Goal: Transaction & Acquisition: Purchase product/service

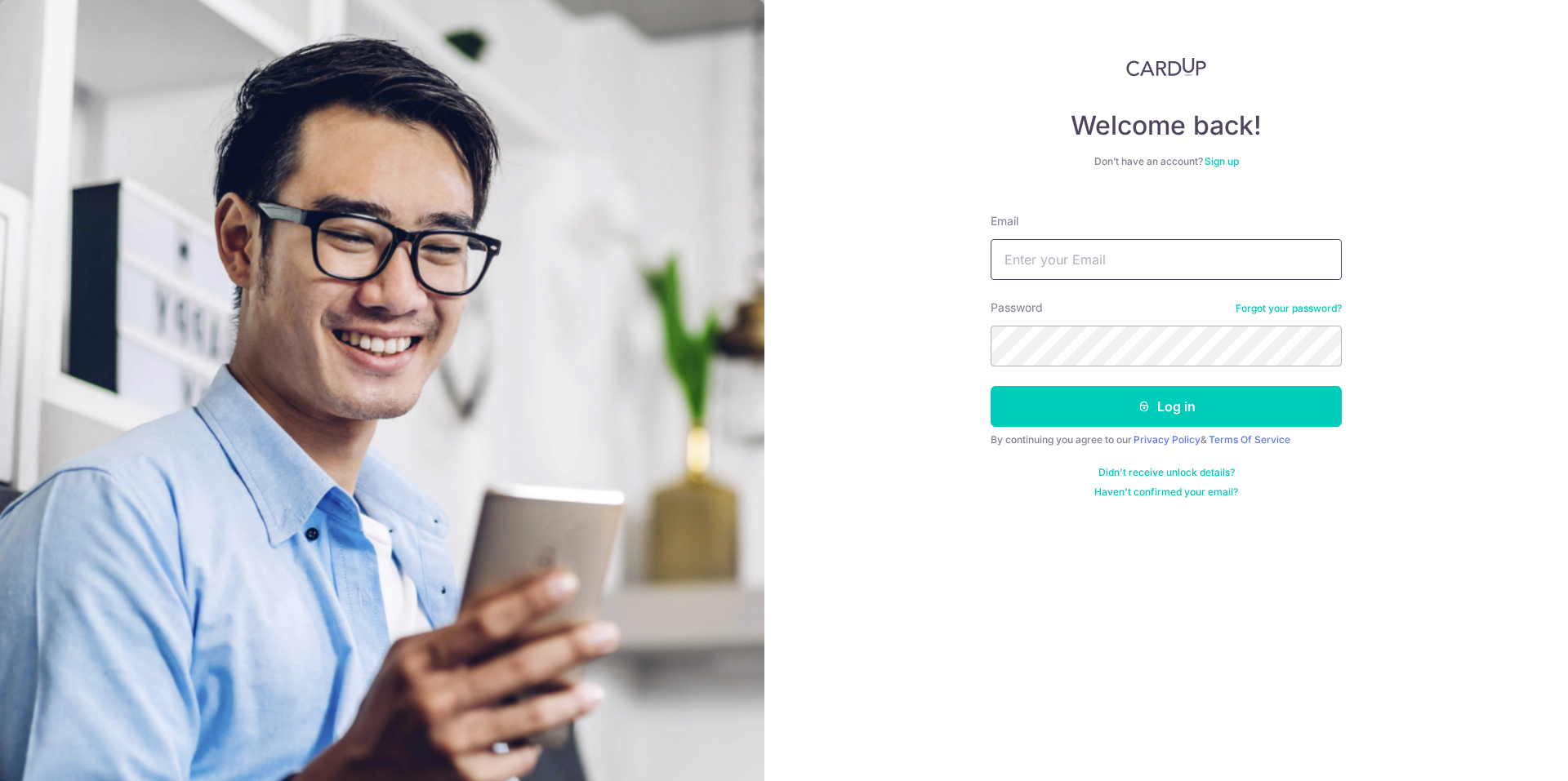
click at [1089, 263] on input "Email" at bounding box center [1166, 260] width 352 height 41
type input "mohdilyasa2016@gmail.com"
click at [990, 386] on button "Log in" at bounding box center [1166, 407] width 352 height 41
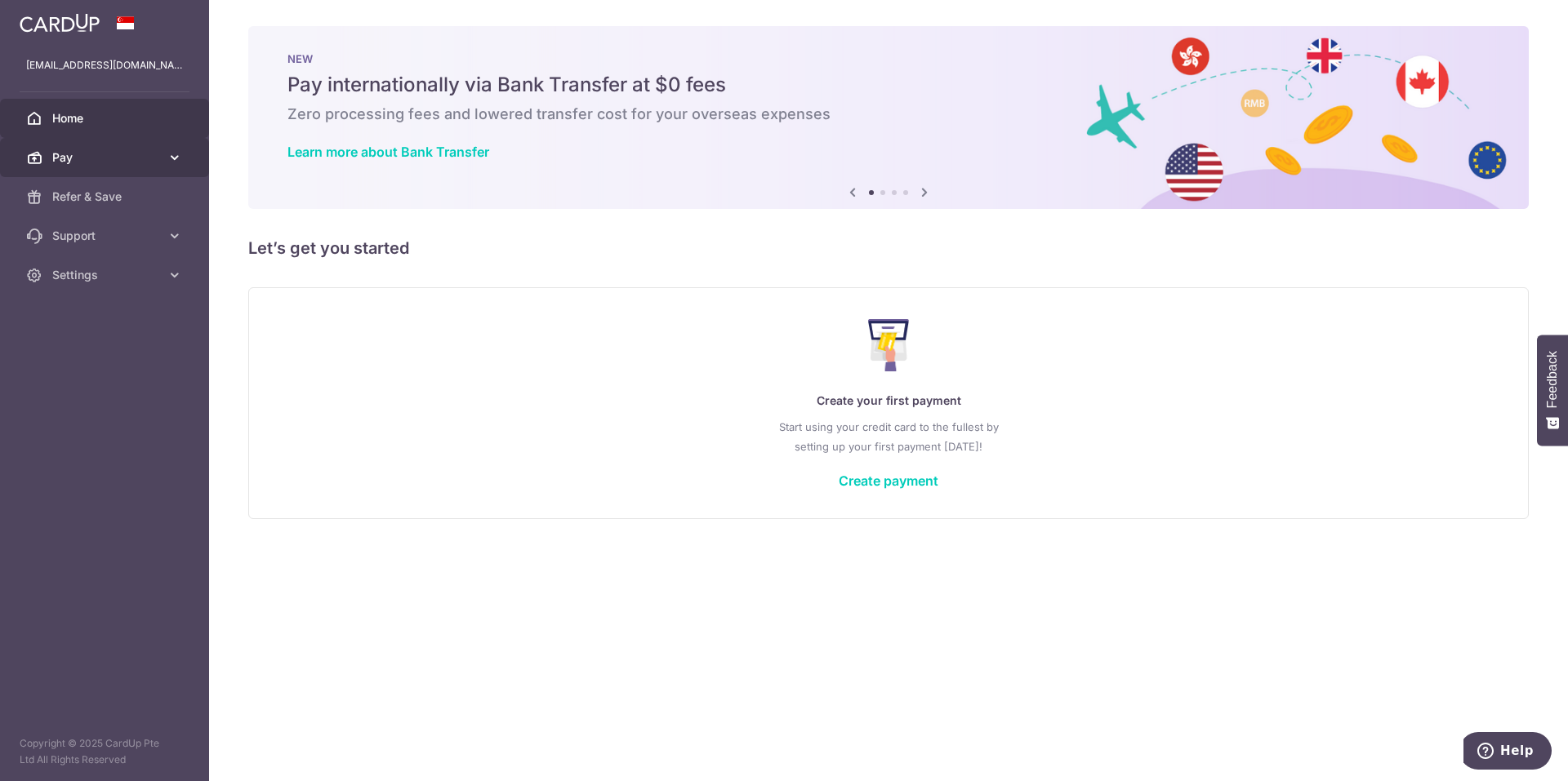
click at [131, 149] on span "Pay" at bounding box center [106, 157] width 108 height 16
click at [158, 165] on span "Pay" at bounding box center [106, 157] width 108 height 16
click at [885, 458] on div "Create your first payment Start using your credit card to the fullest by settin…" at bounding box center [888, 403] width 1240 height 194
click at [891, 472] on link "Create payment" at bounding box center [889, 480] width 100 height 16
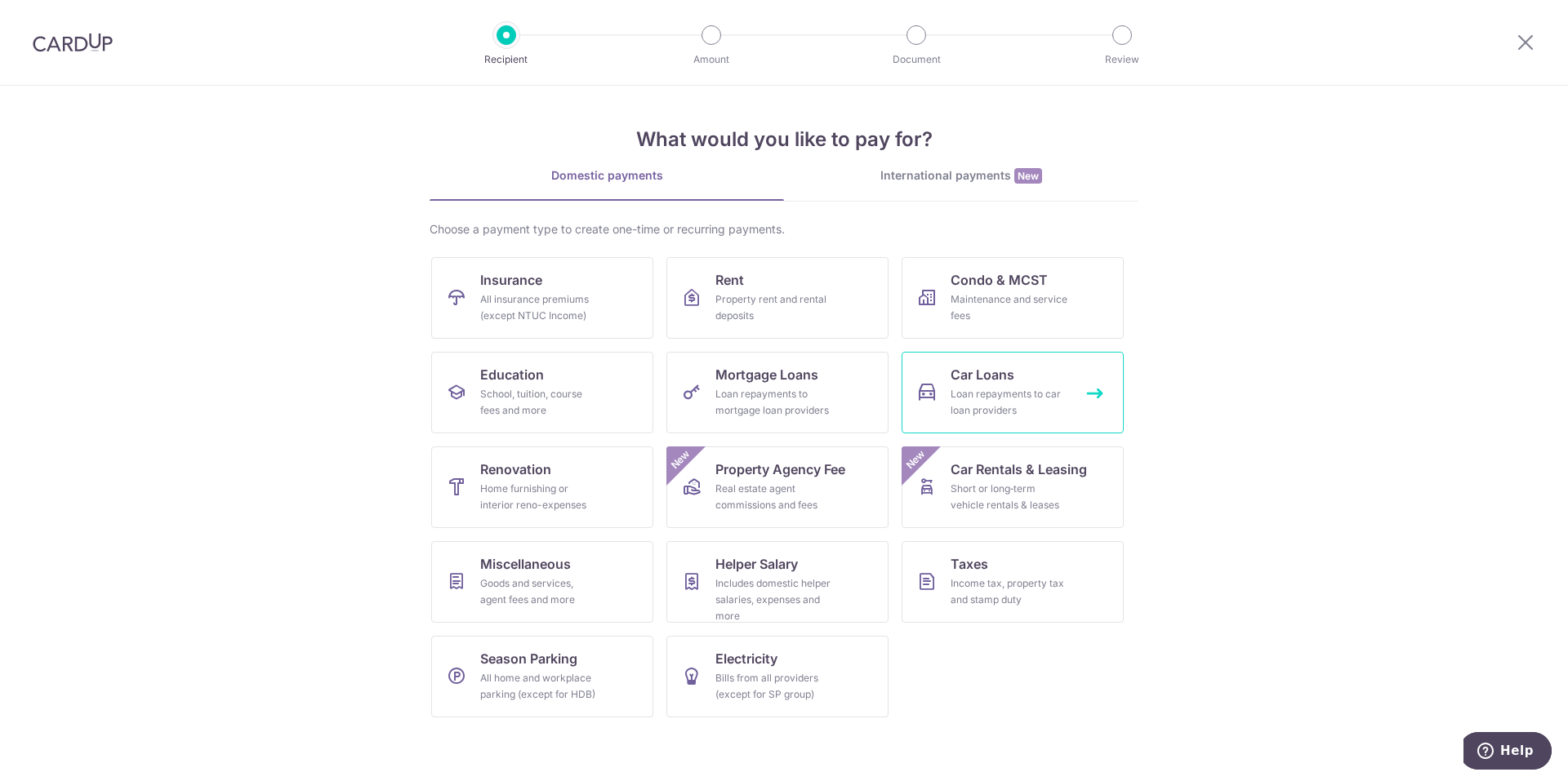
click at [961, 382] on span "Car Loans" at bounding box center [982, 374] width 64 height 20
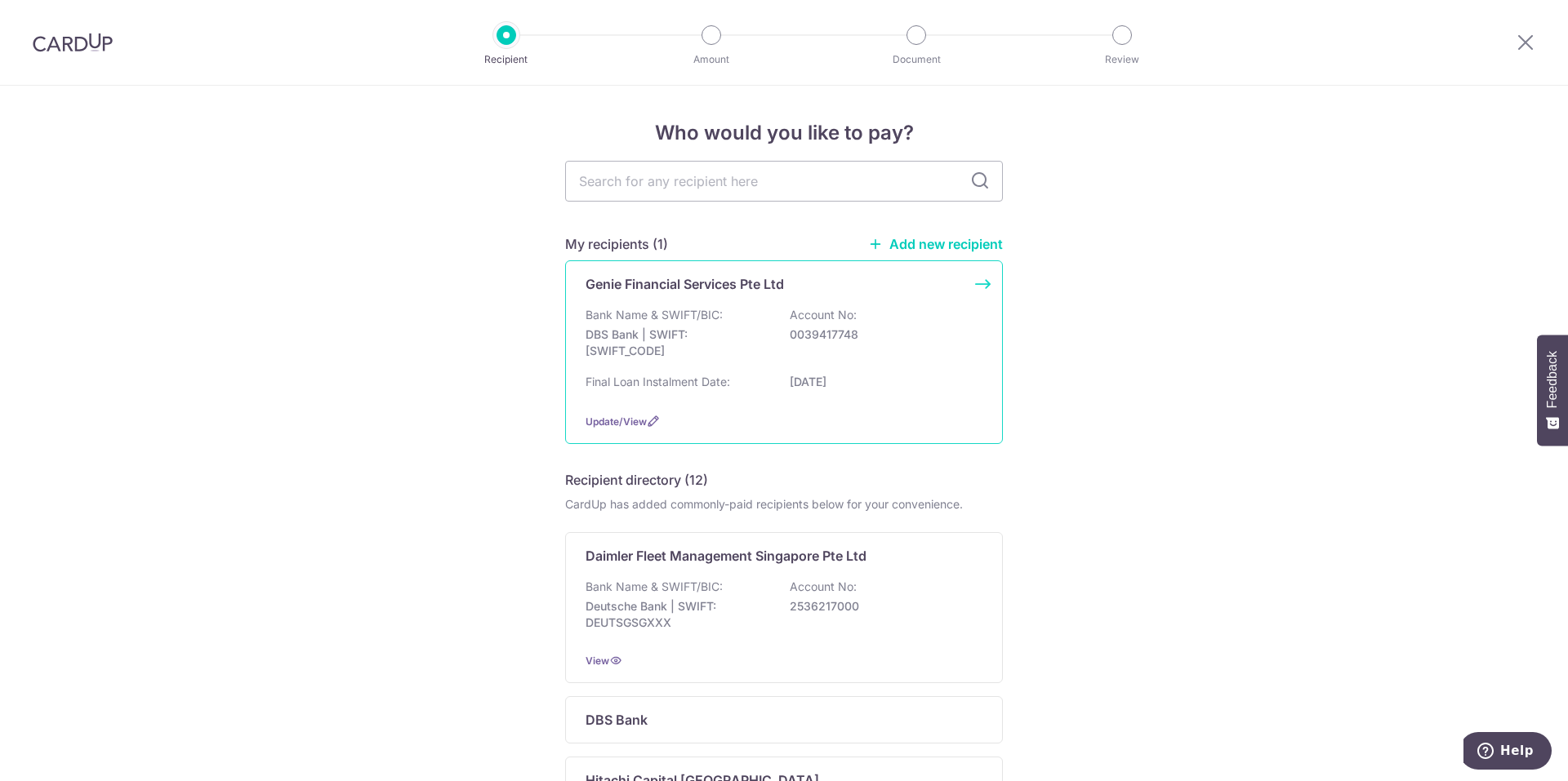
click at [869, 332] on p "0039417748" at bounding box center [882, 334] width 183 height 16
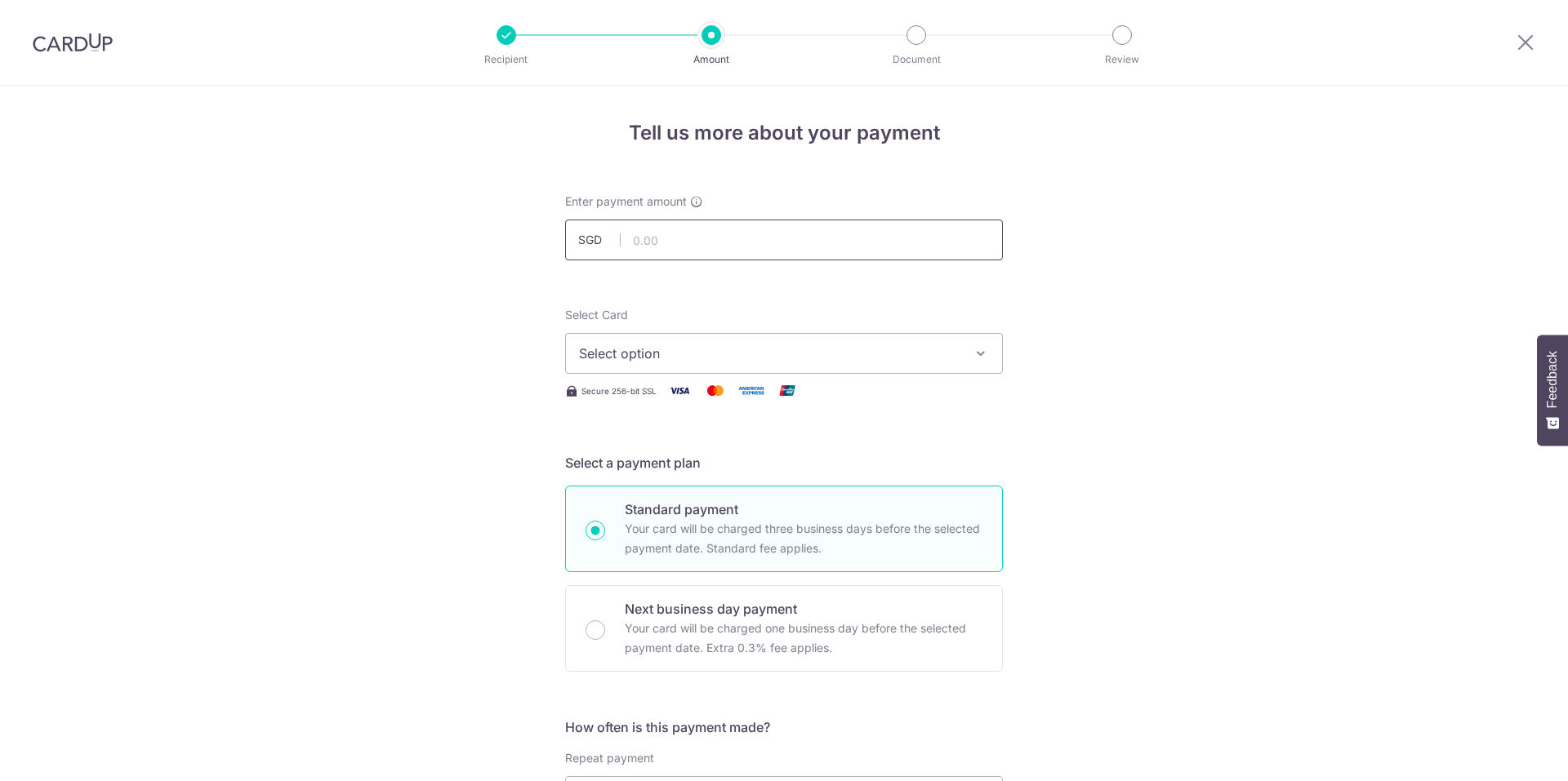
click at [876, 235] on input "text" at bounding box center [784, 240] width 438 height 41
type input "1,175.00"
click at [976, 361] on icon "button" at bounding box center [981, 353] width 16 height 16
click at [850, 404] on span "Add credit card" at bounding box center [799, 399] width 381 height 16
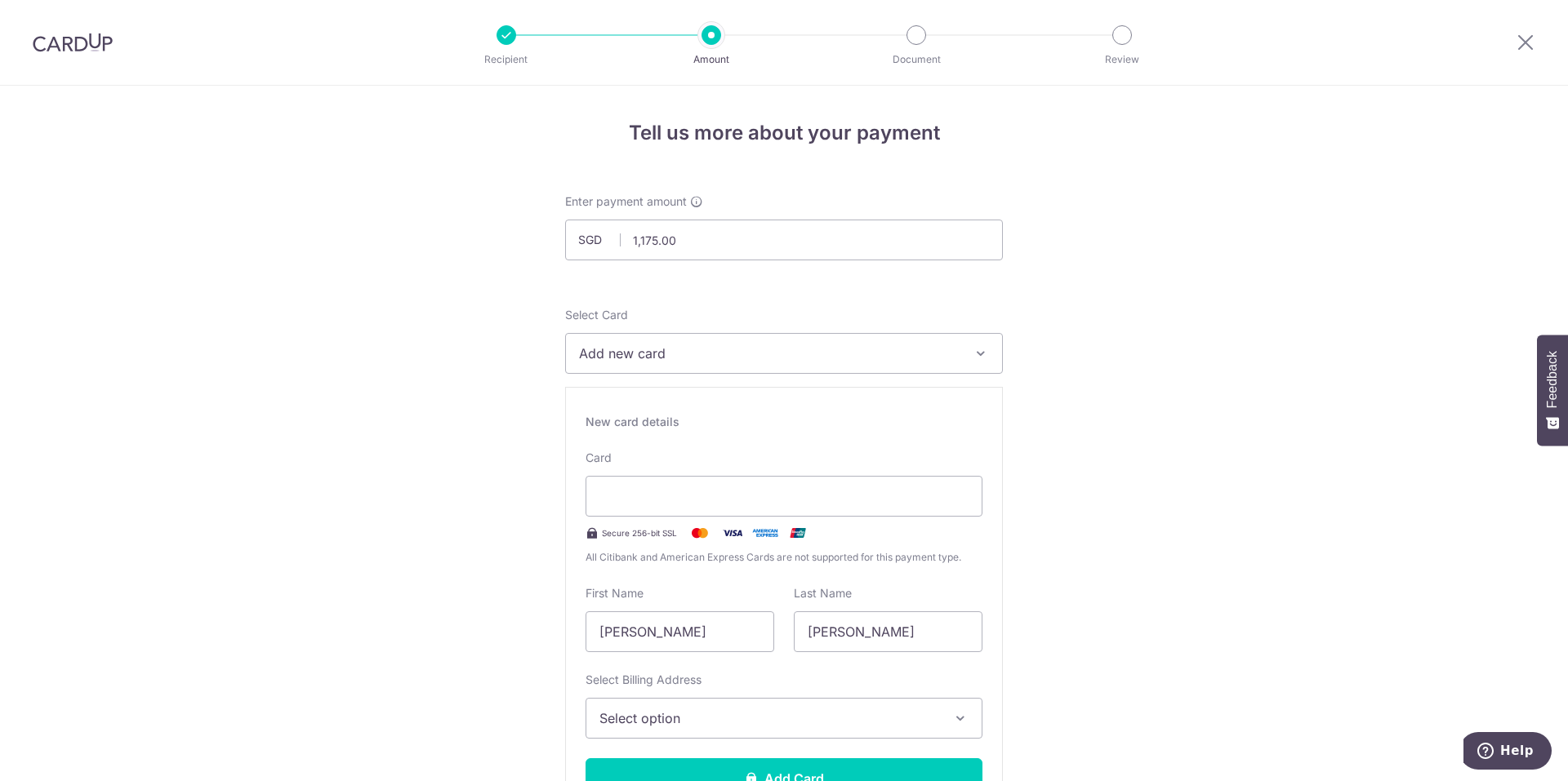
click at [833, 475] on div "Card Secure 256-bit SSL All Citibank and American Express Cards are not support…" at bounding box center [784, 508] width 397 height 116
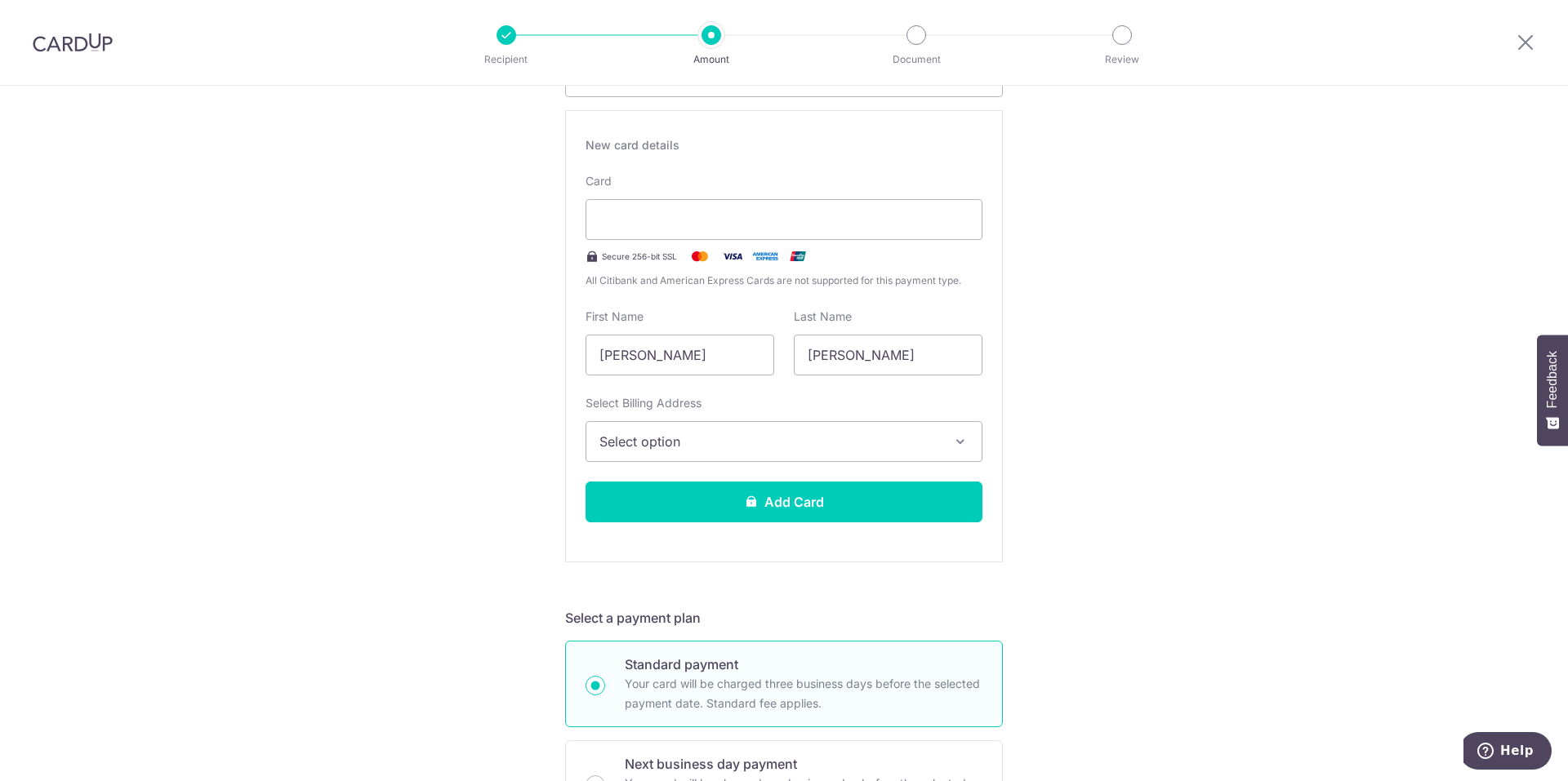
scroll to position [490, 0]
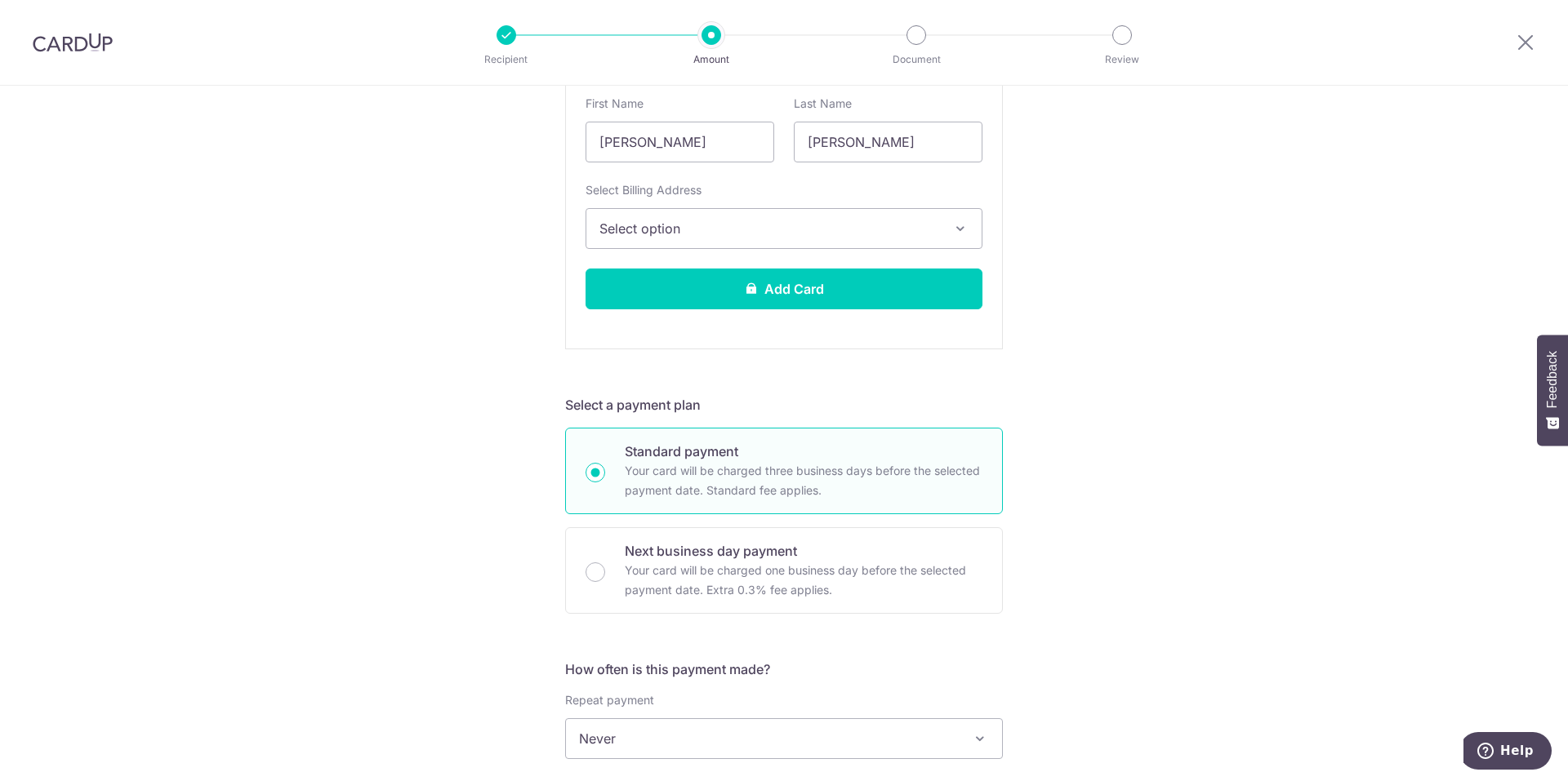
click at [838, 240] on button "Select option" at bounding box center [784, 229] width 397 height 41
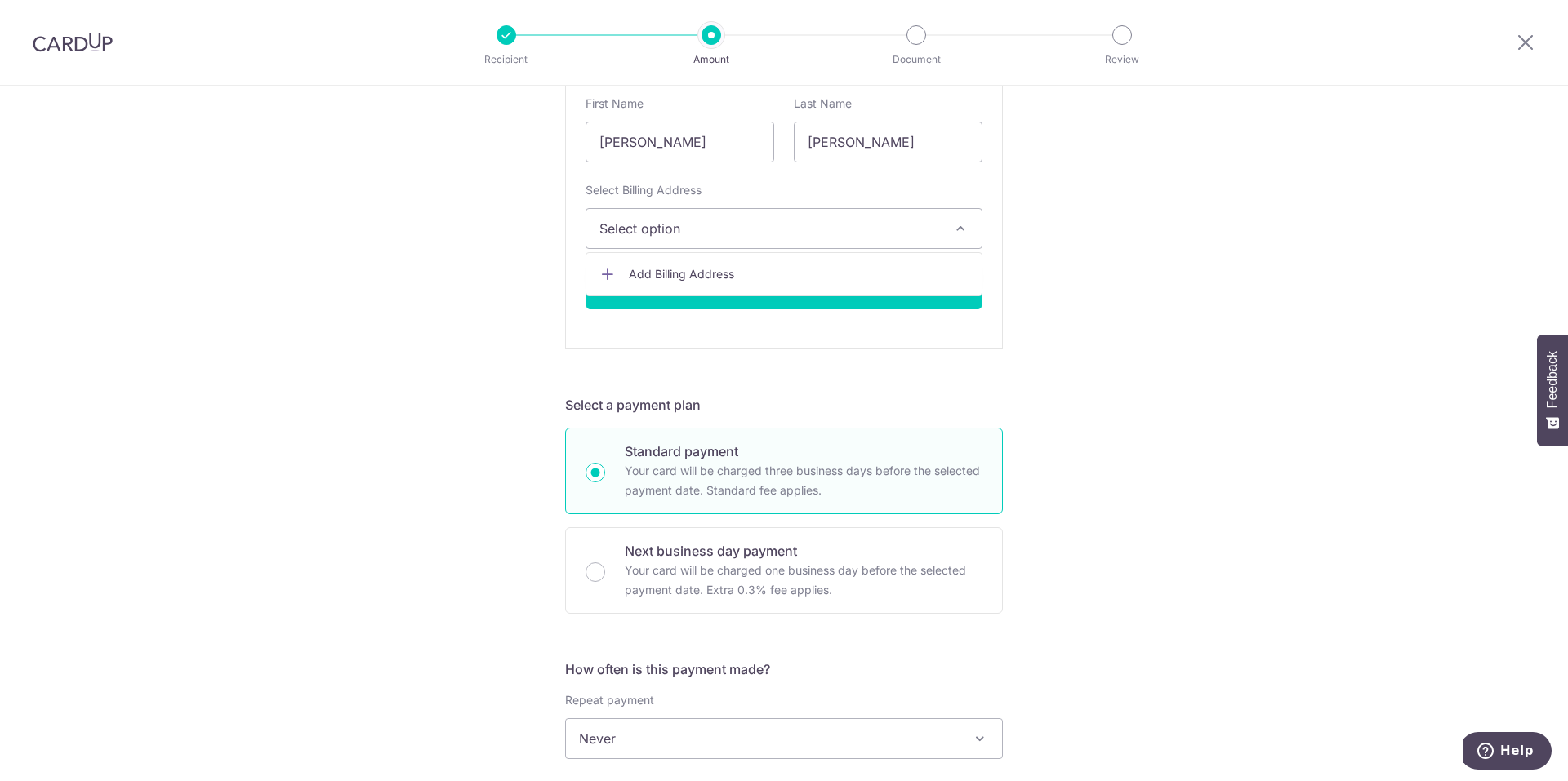
click at [796, 284] on link "Add Billing Address" at bounding box center [784, 274] width 395 height 29
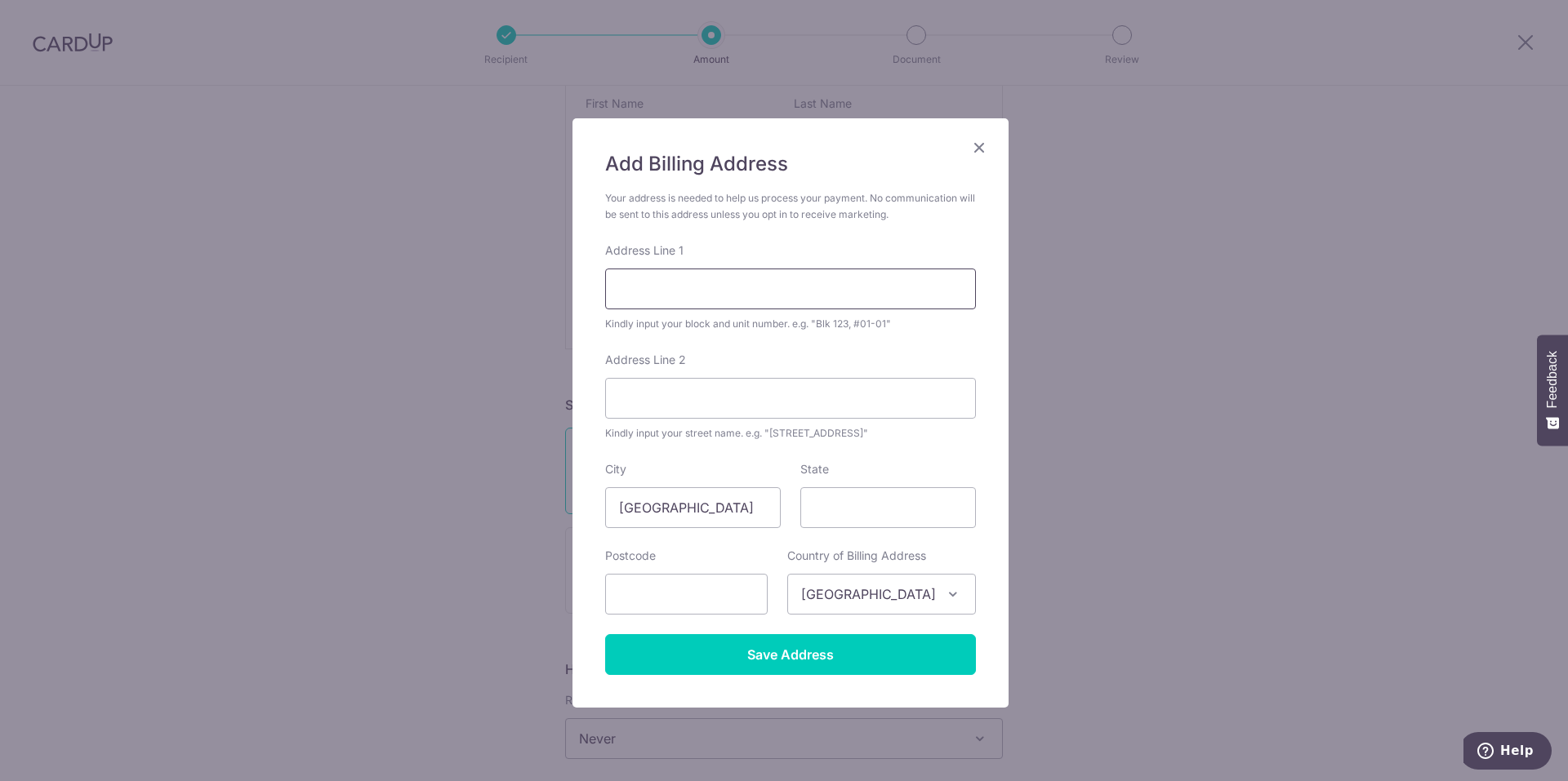
click at [741, 301] on input "Address Line 1" at bounding box center [790, 289] width 371 height 41
type input "BLK 417A"
type input "FERNVALE LINK 02-176"
click at [844, 488] on input "State" at bounding box center [888, 508] width 175 height 41
type input "Singapore"
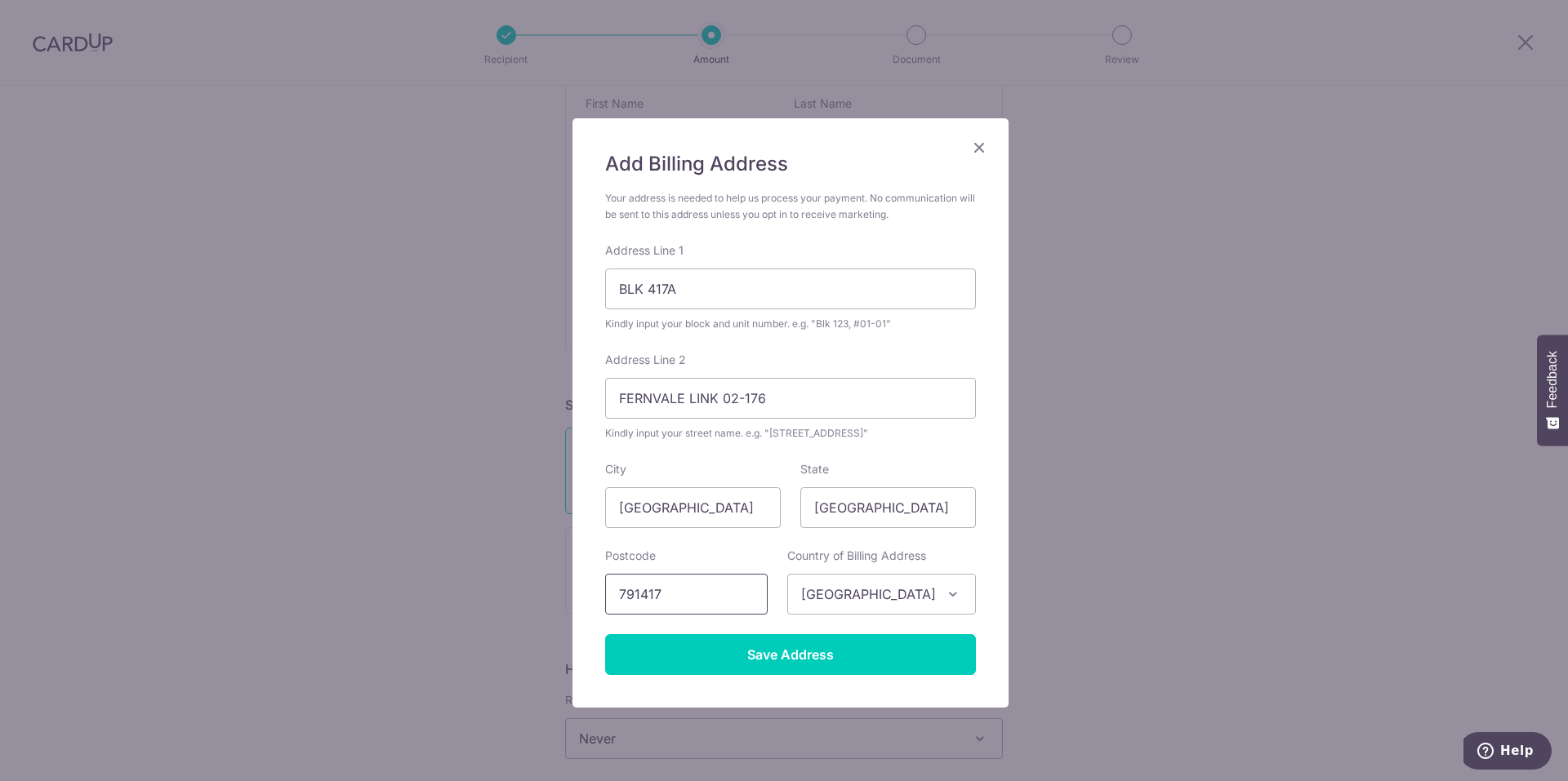
type input "791417"
drag, startPoint x: 1047, startPoint y: 532, endPoint x: 996, endPoint y: 584, distance: 72.8
click at [1047, 532] on div "Add Billing Address Your address is needed to help us process your payment. No …" at bounding box center [784, 390] width 1568 height 781
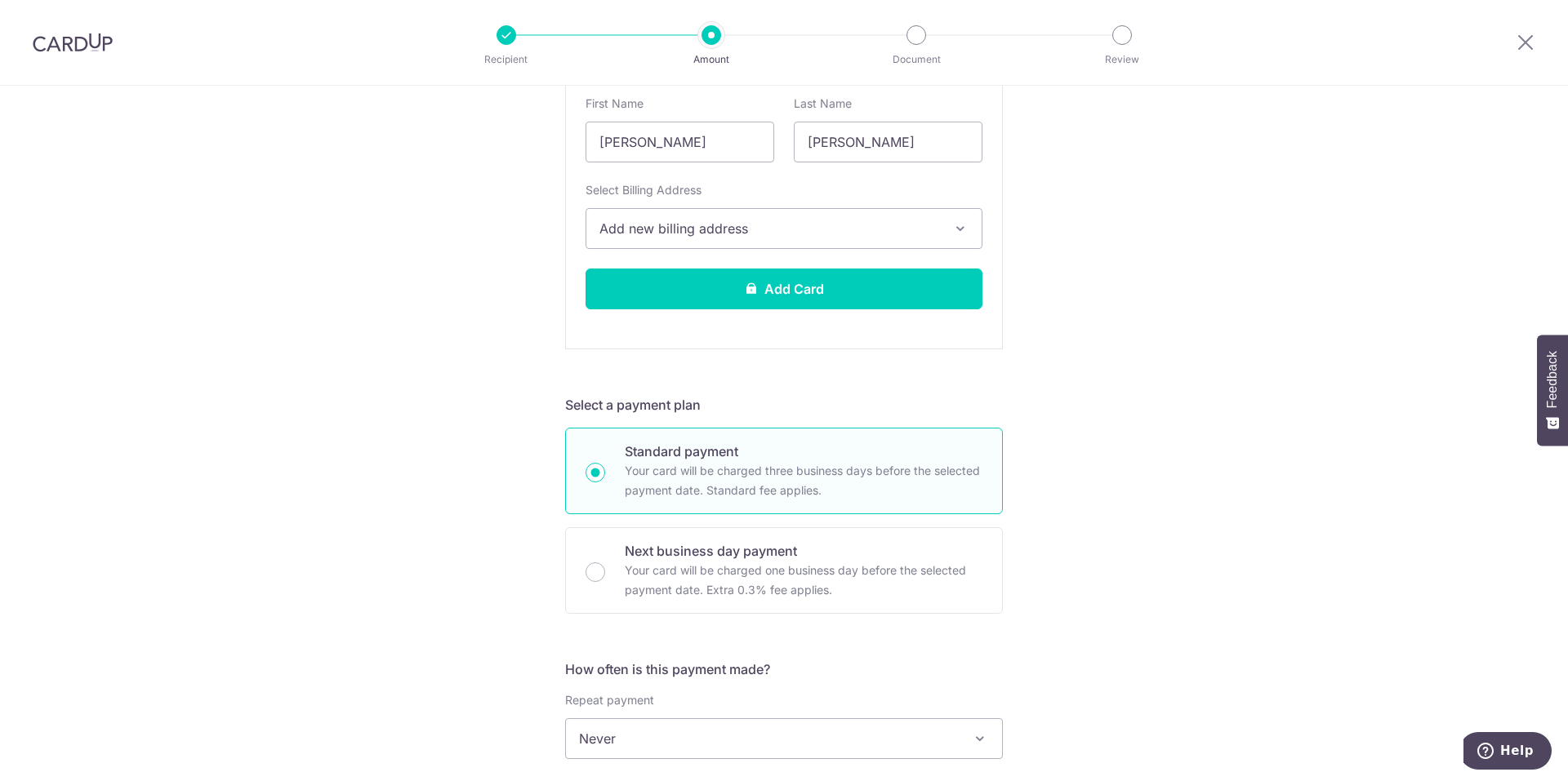
click at [914, 227] on span "Add new billing address" at bounding box center [770, 229] width 340 height 20
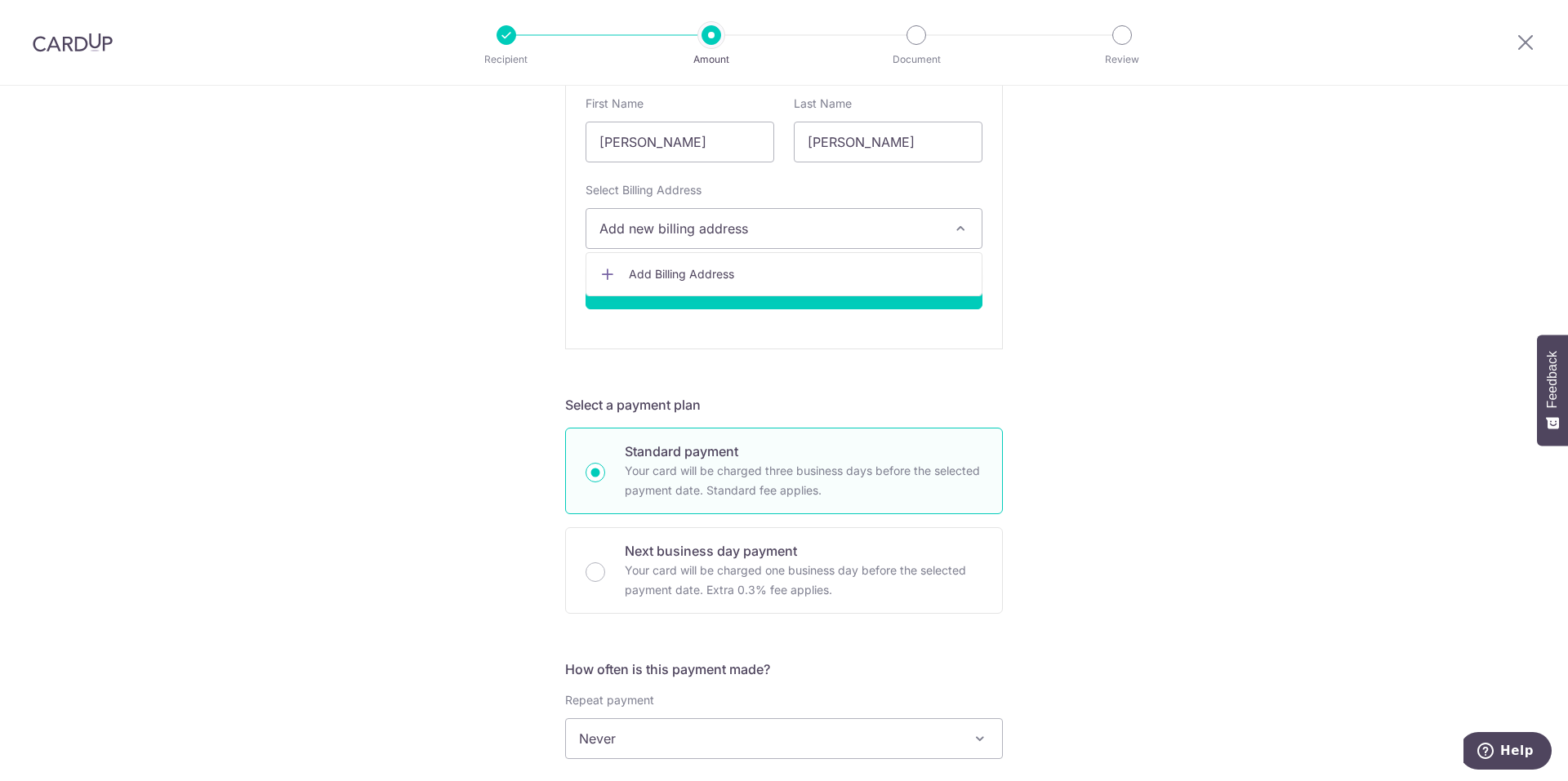
click at [908, 282] on span "Add Billing Address" at bounding box center [799, 274] width 340 height 16
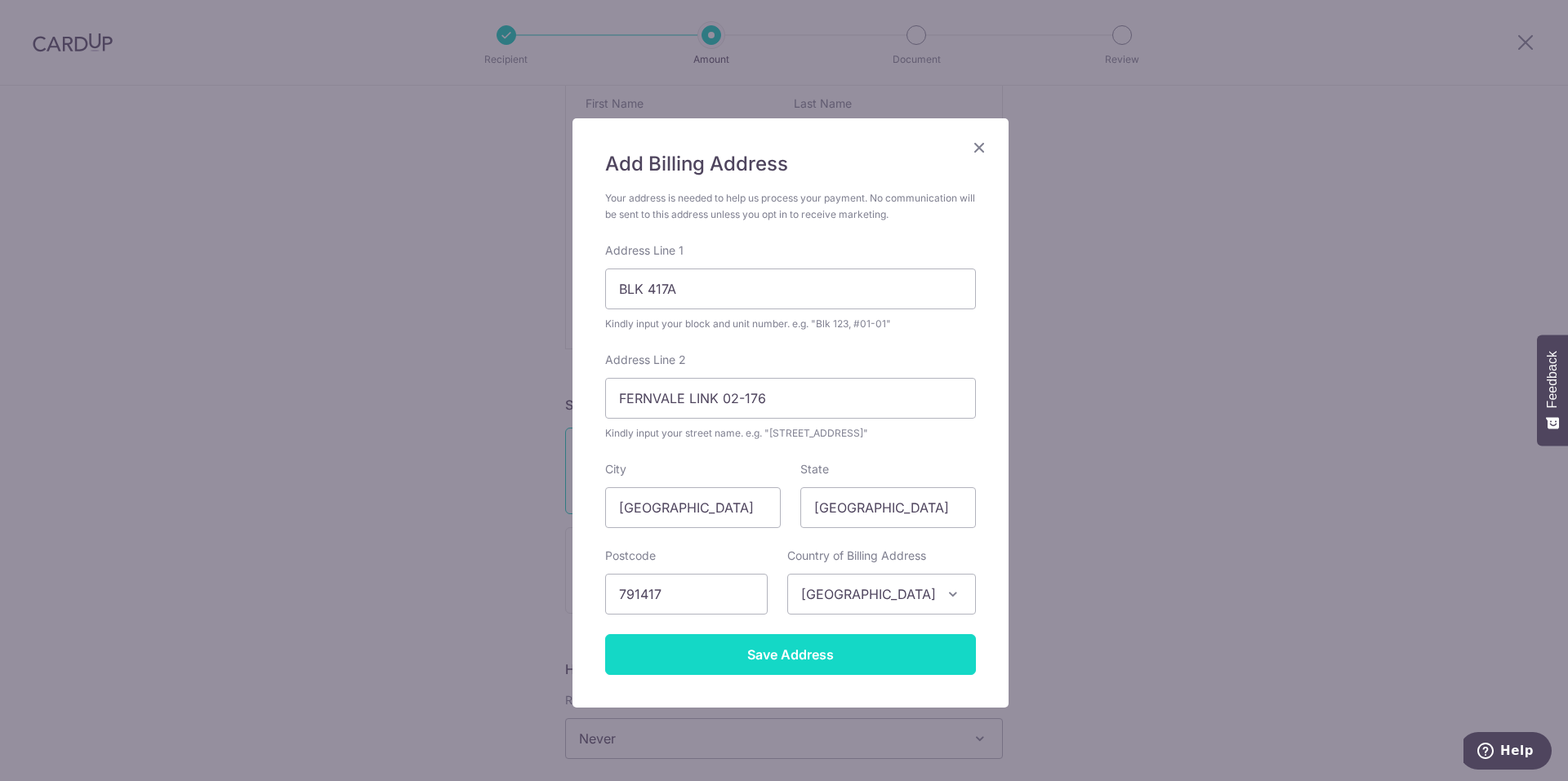
click at [824, 649] on input "Save Address" at bounding box center [790, 655] width 371 height 41
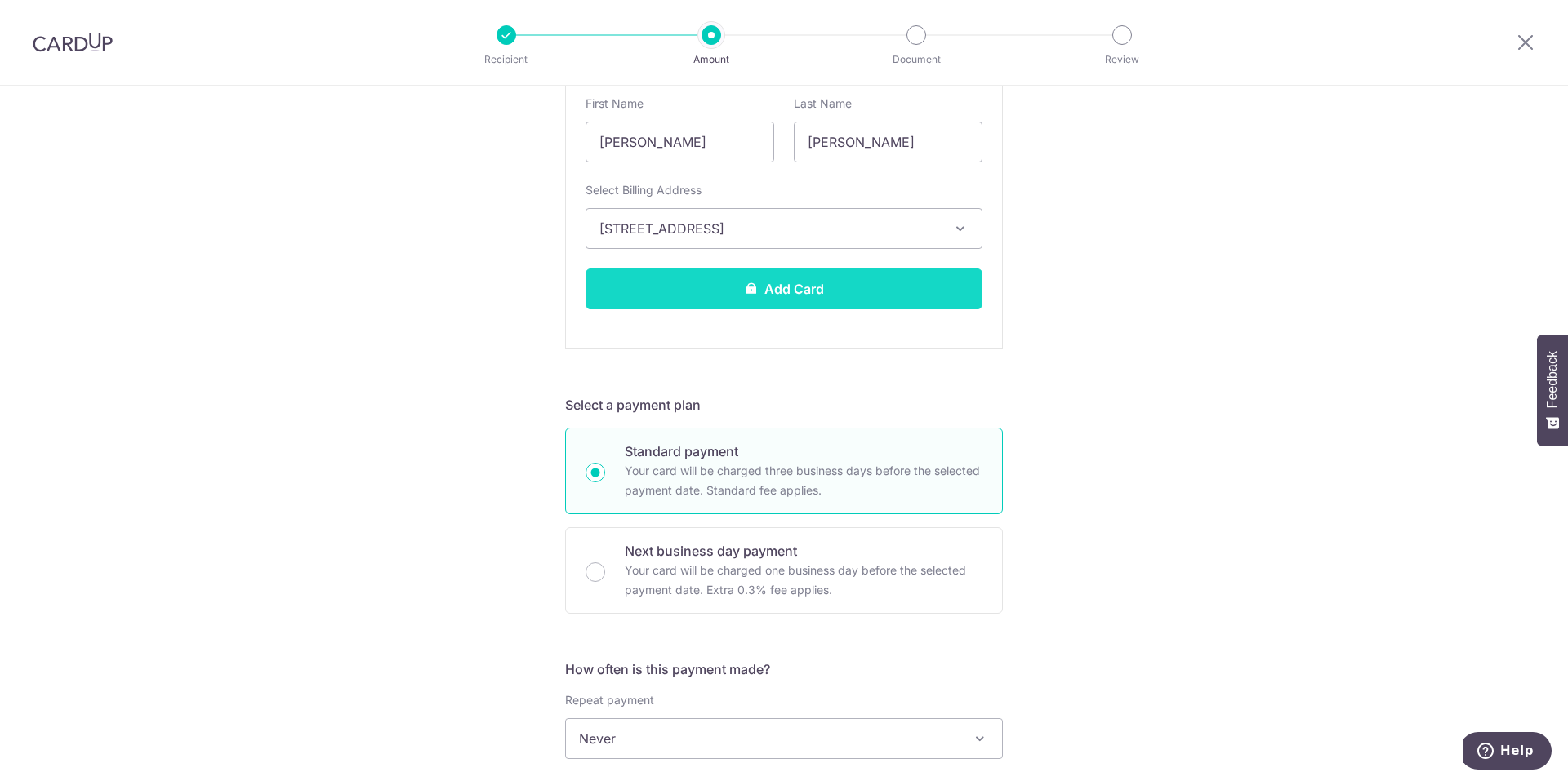
click at [884, 294] on button "Add Card" at bounding box center [784, 289] width 397 height 41
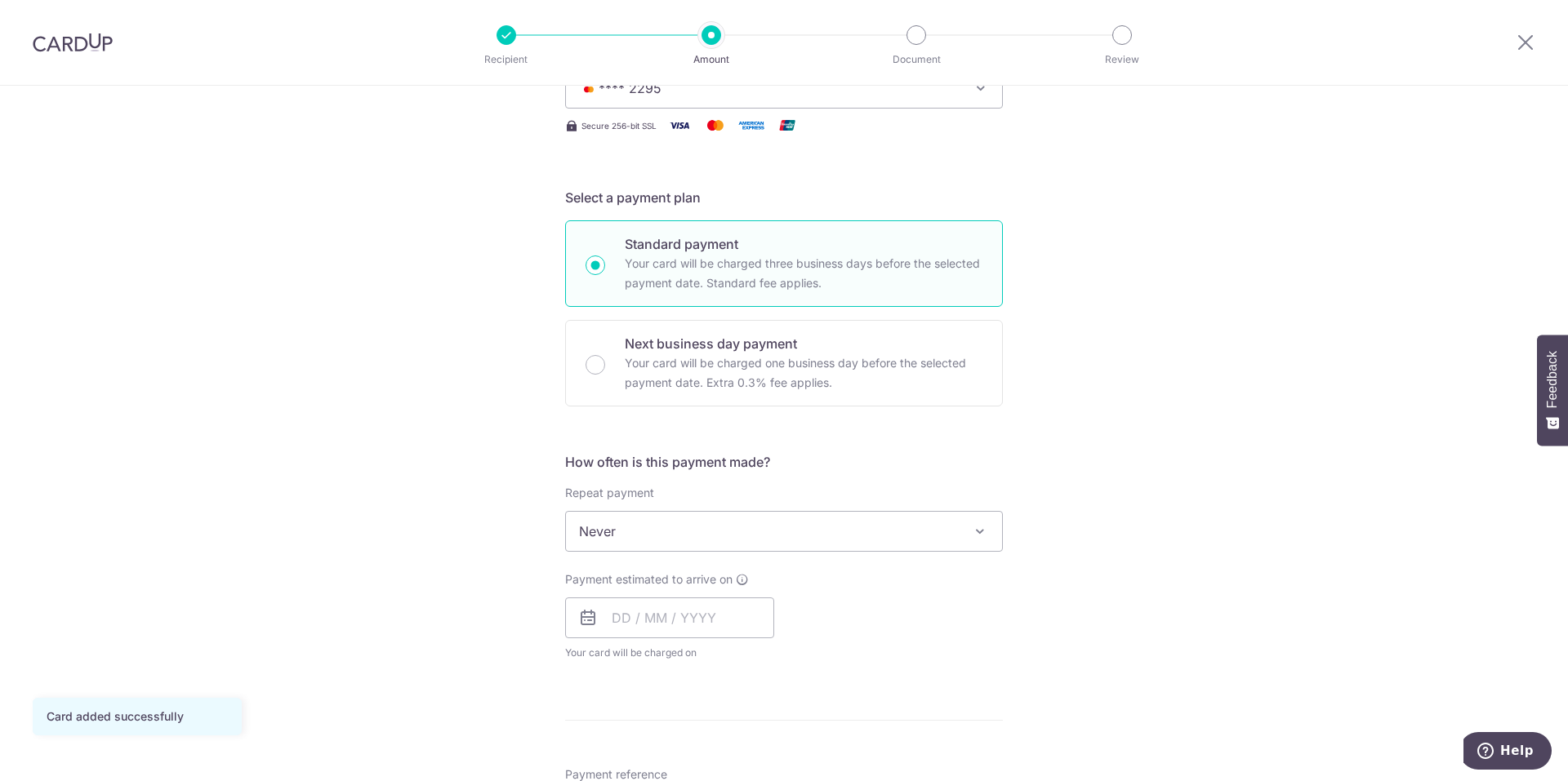
scroll to position [382, 0]
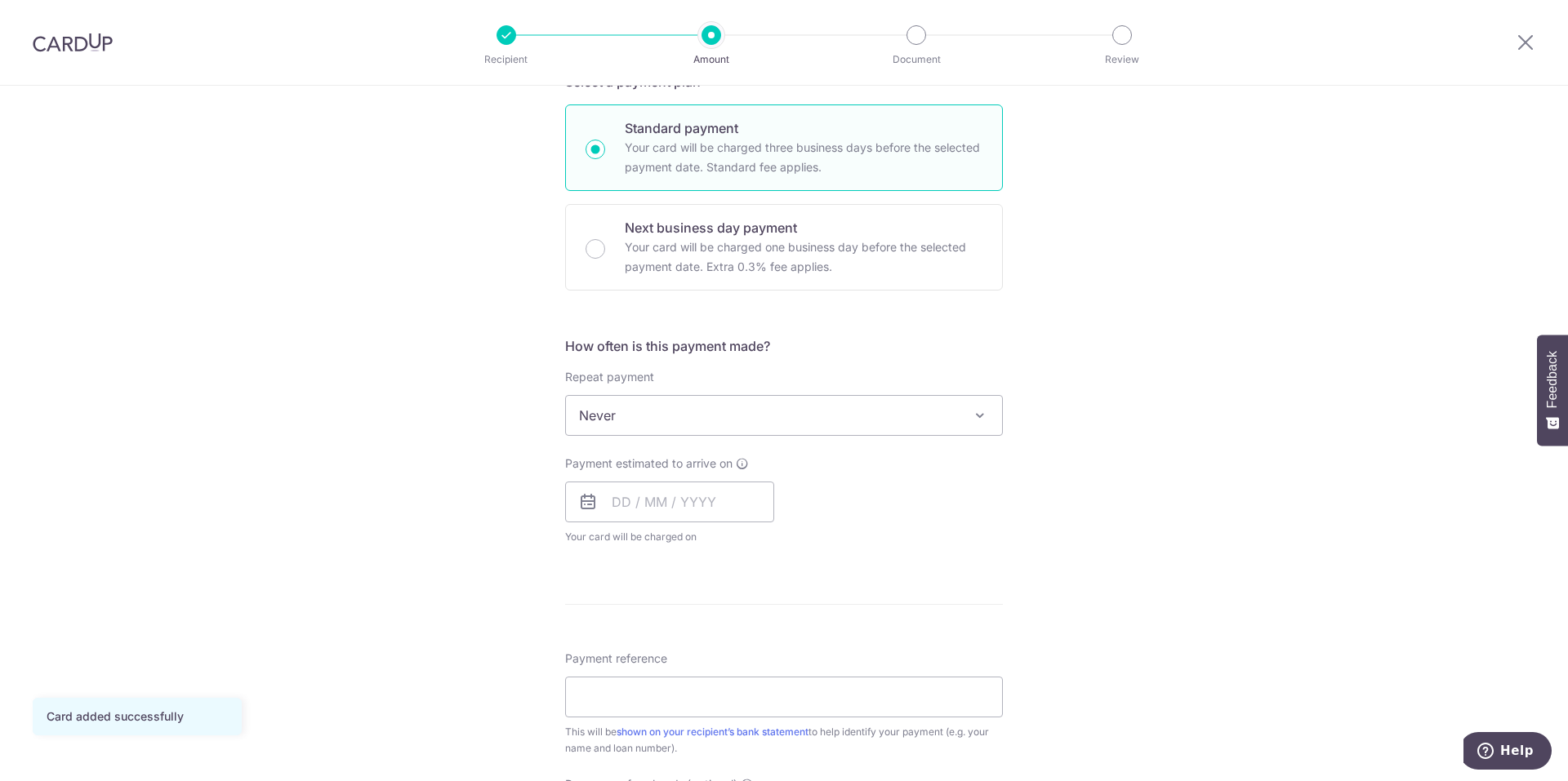
click at [976, 423] on span at bounding box center [980, 415] width 20 height 20
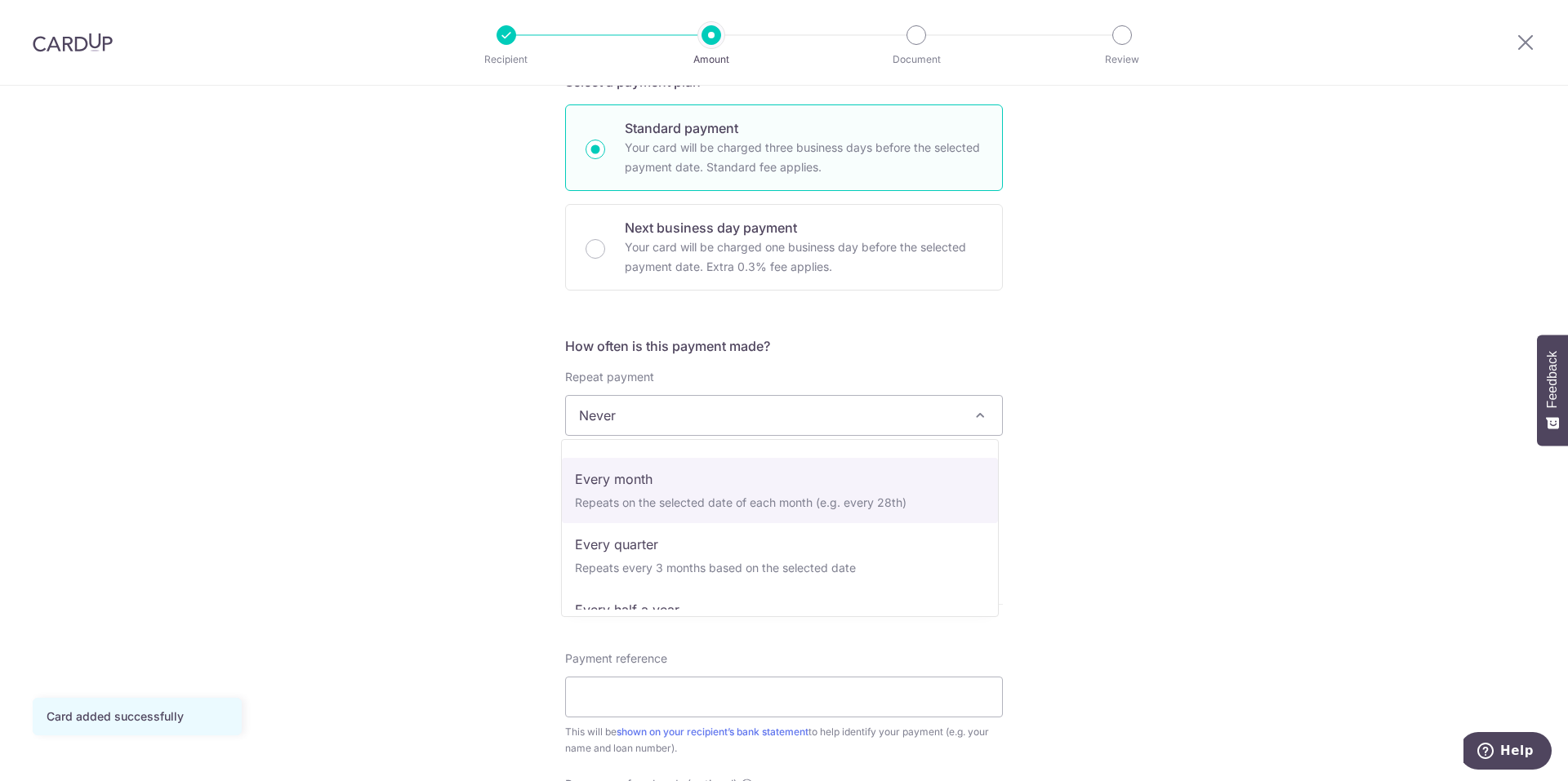
select select "3"
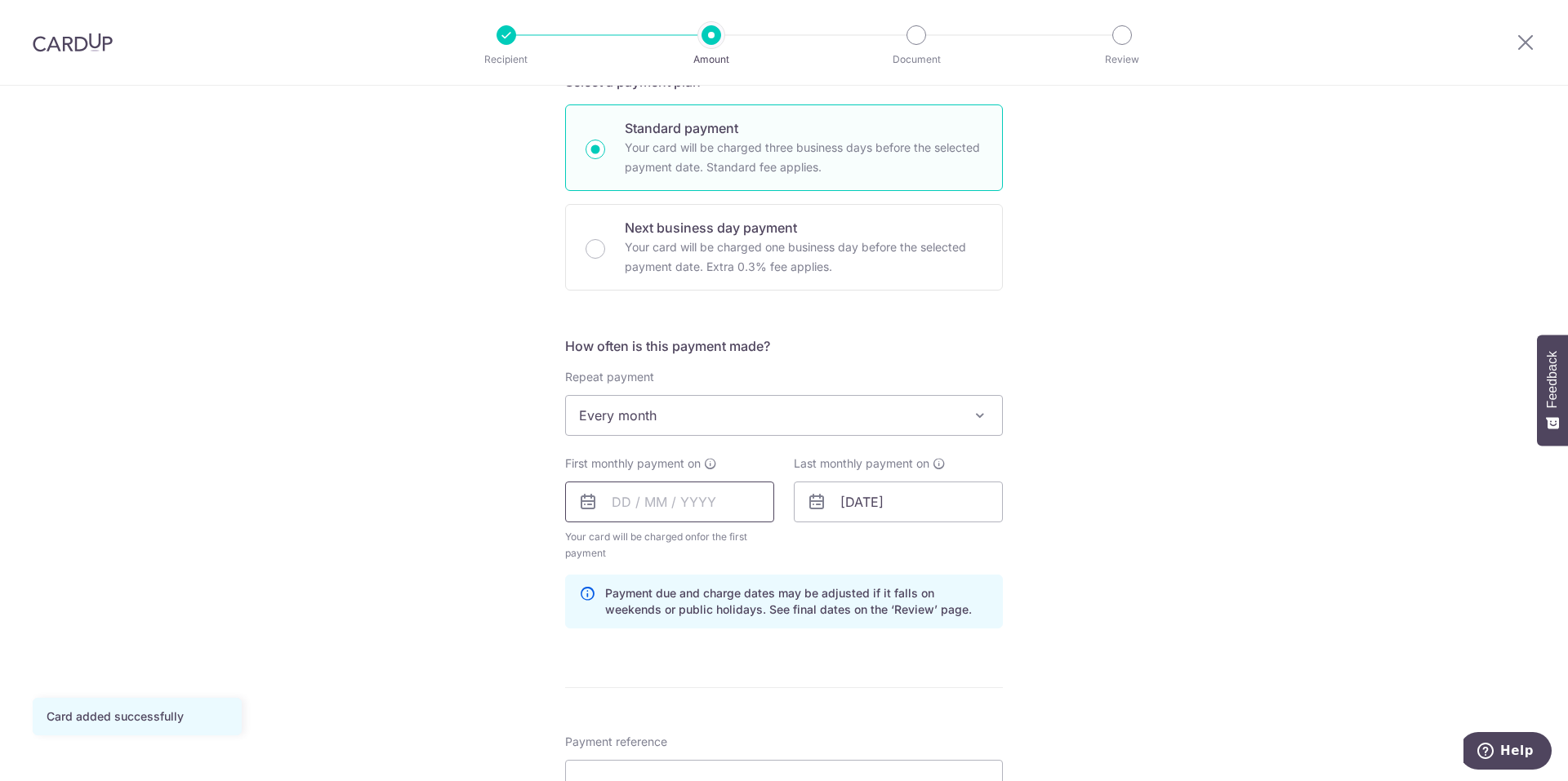
click at [731, 503] on input "text" at bounding box center [669, 503] width 209 height 41
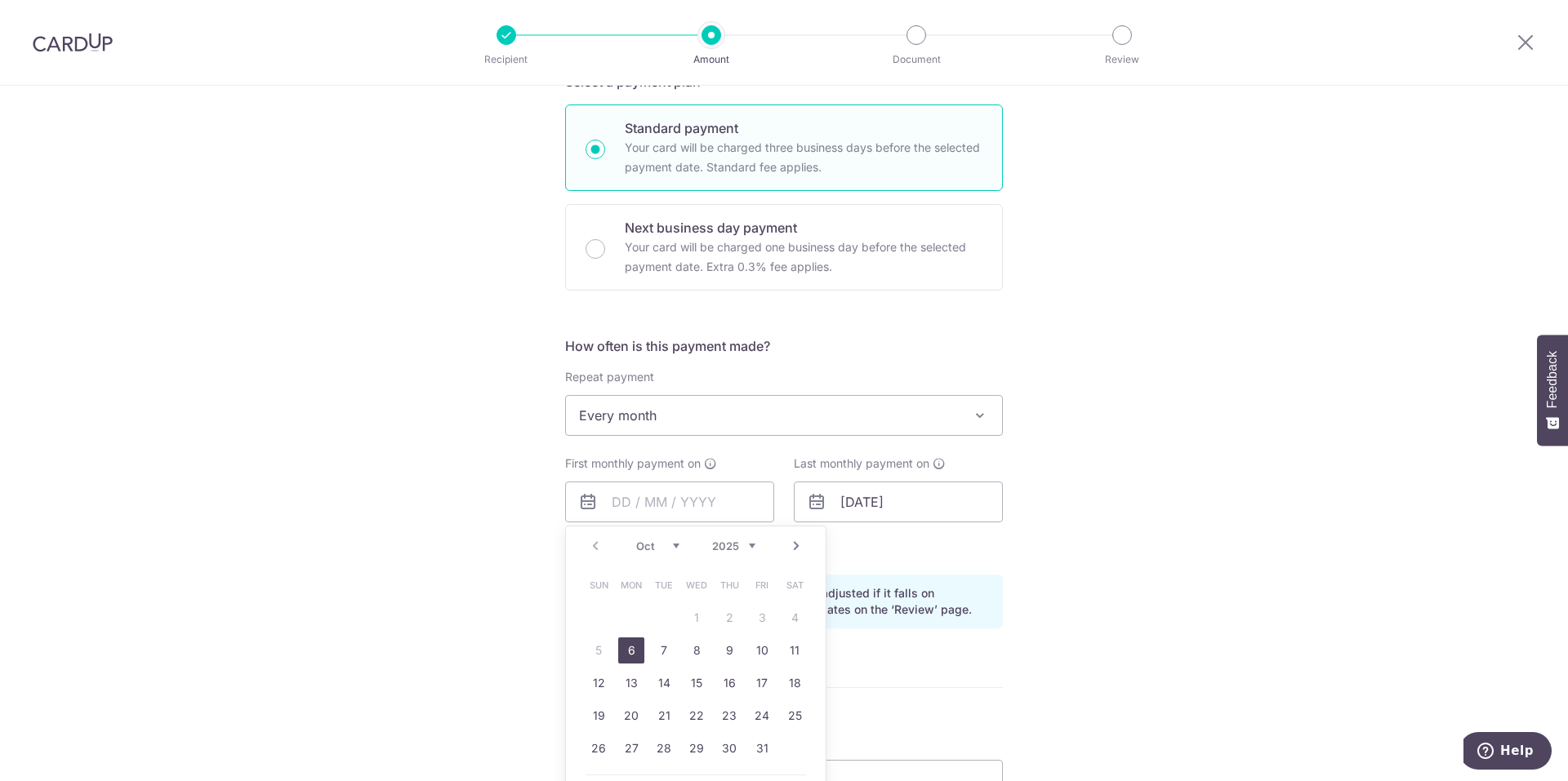
click at [672, 545] on select "Oct Nov Dec" at bounding box center [658, 546] width 44 height 13
click at [788, 622] on link "1" at bounding box center [794, 617] width 26 height 26
type input "01/11/2025"
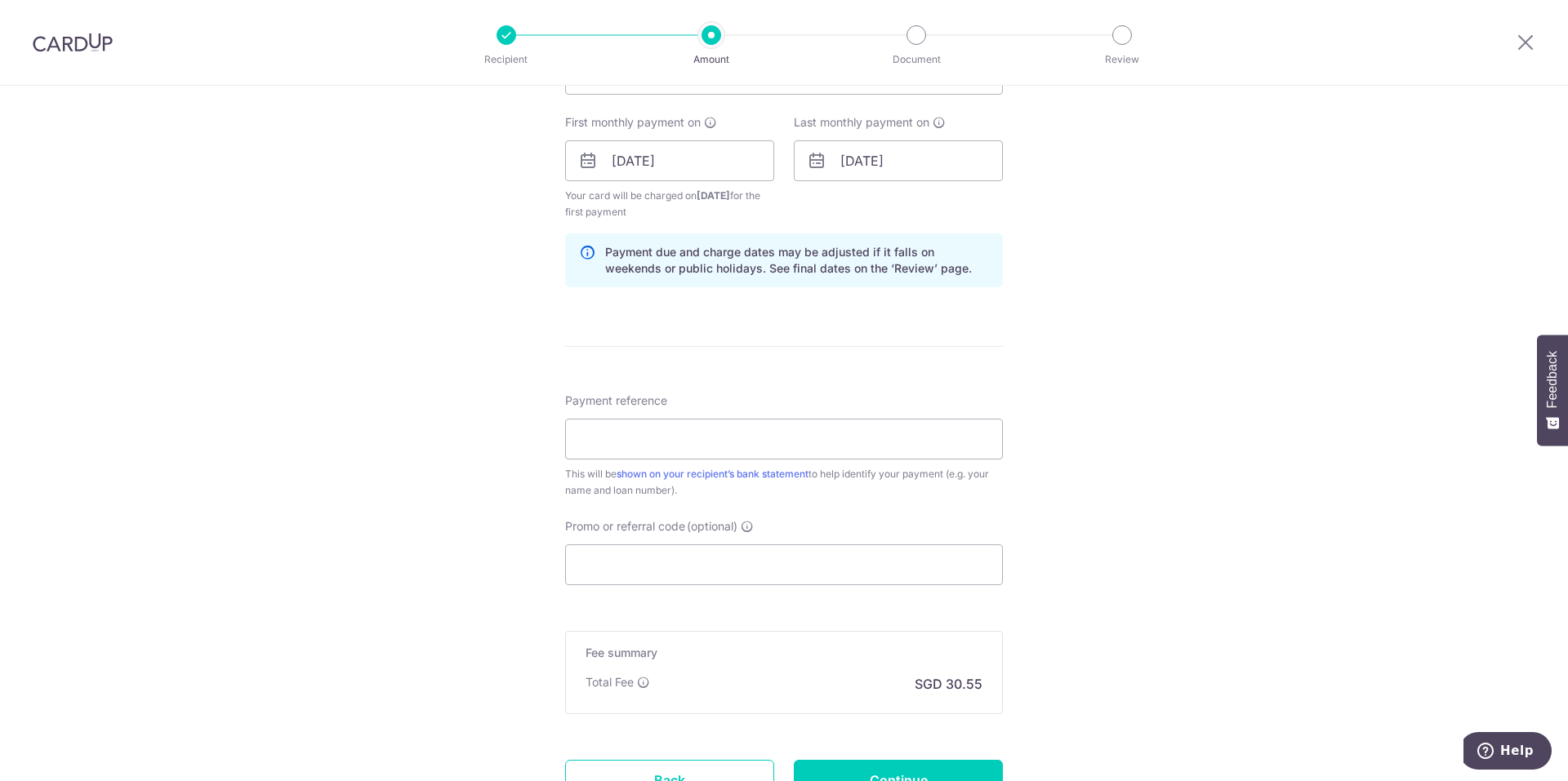
scroll to position [723, 0]
click at [929, 425] on input "Payment reference" at bounding box center [784, 439] width 438 height 41
type input "SKH7709X"
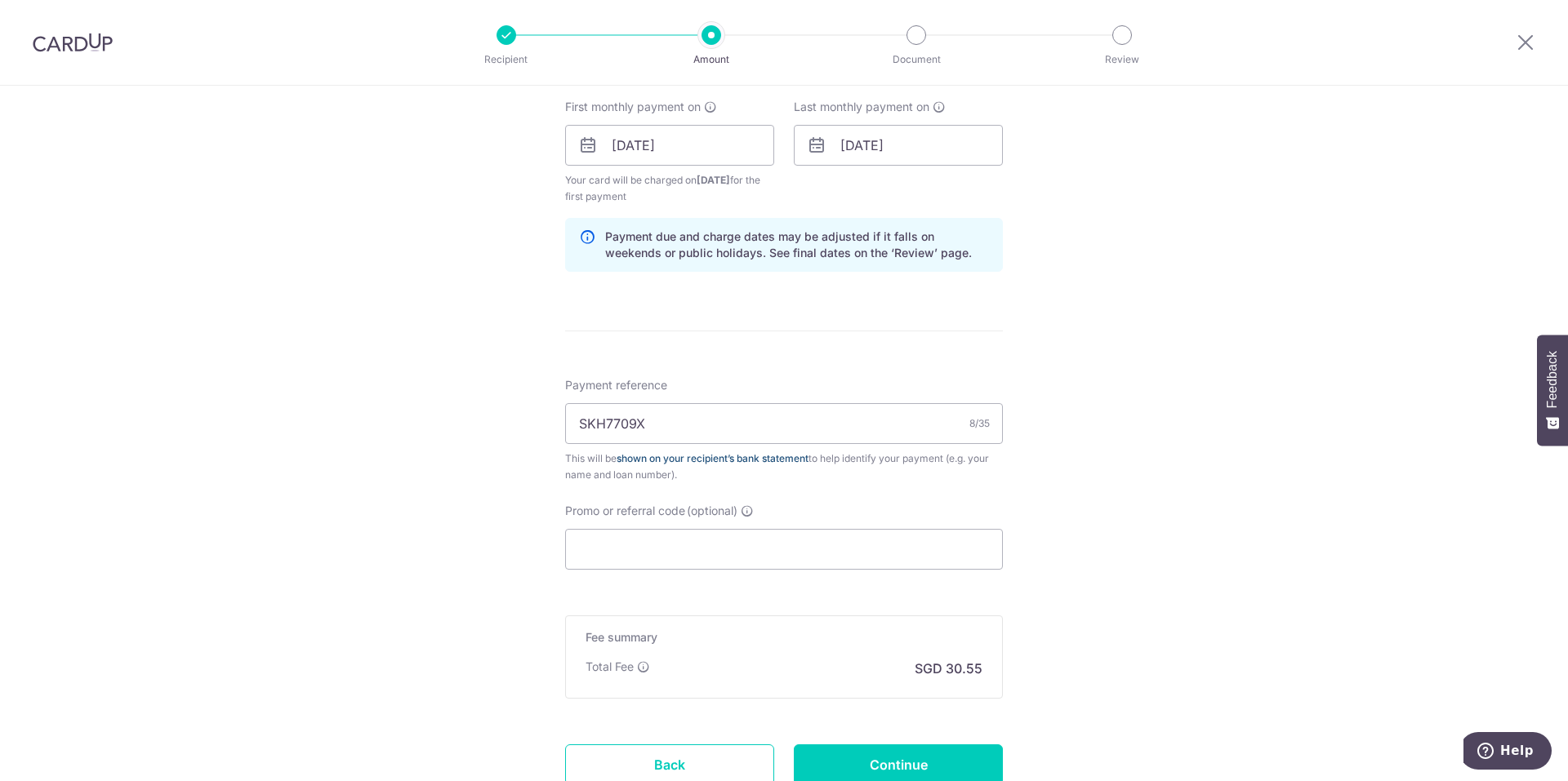
scroll to position [865, 0]
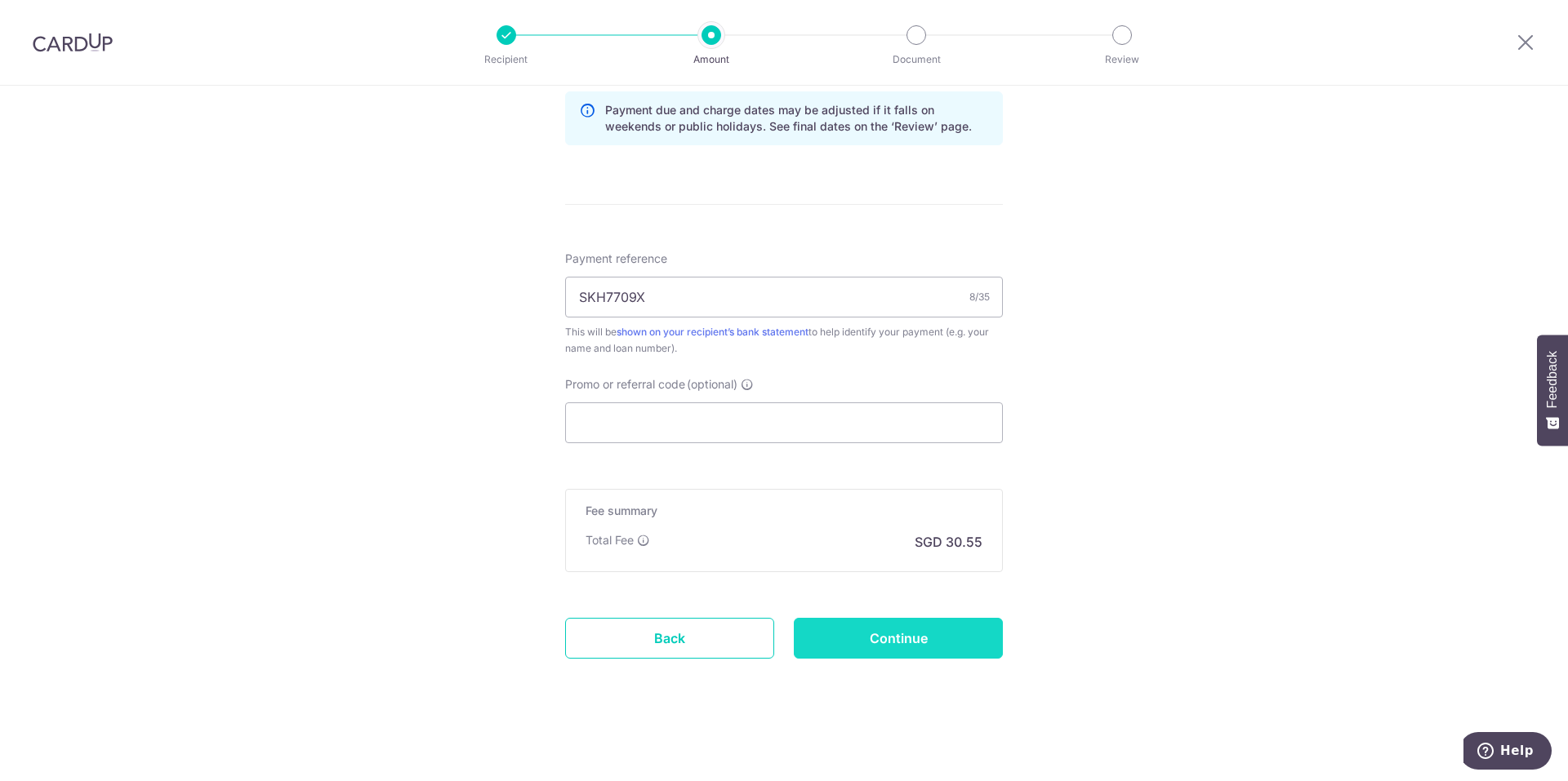
click at [962, 651] on input "Continue" at bounding box center [898, 639] width 209 height 41
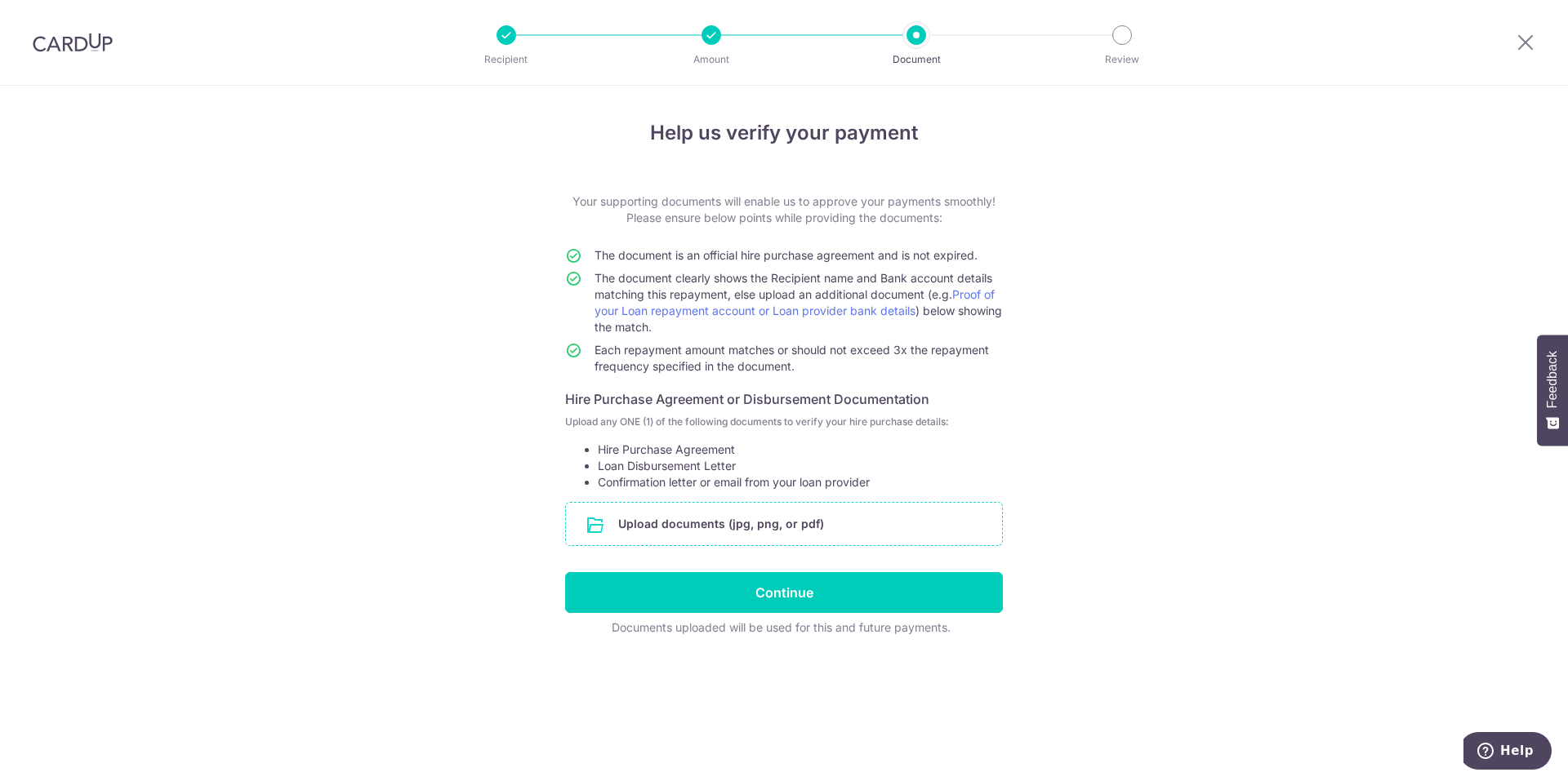
click at [890, 521] on input "file" at bounding box center [784, 524] width 436 height 43
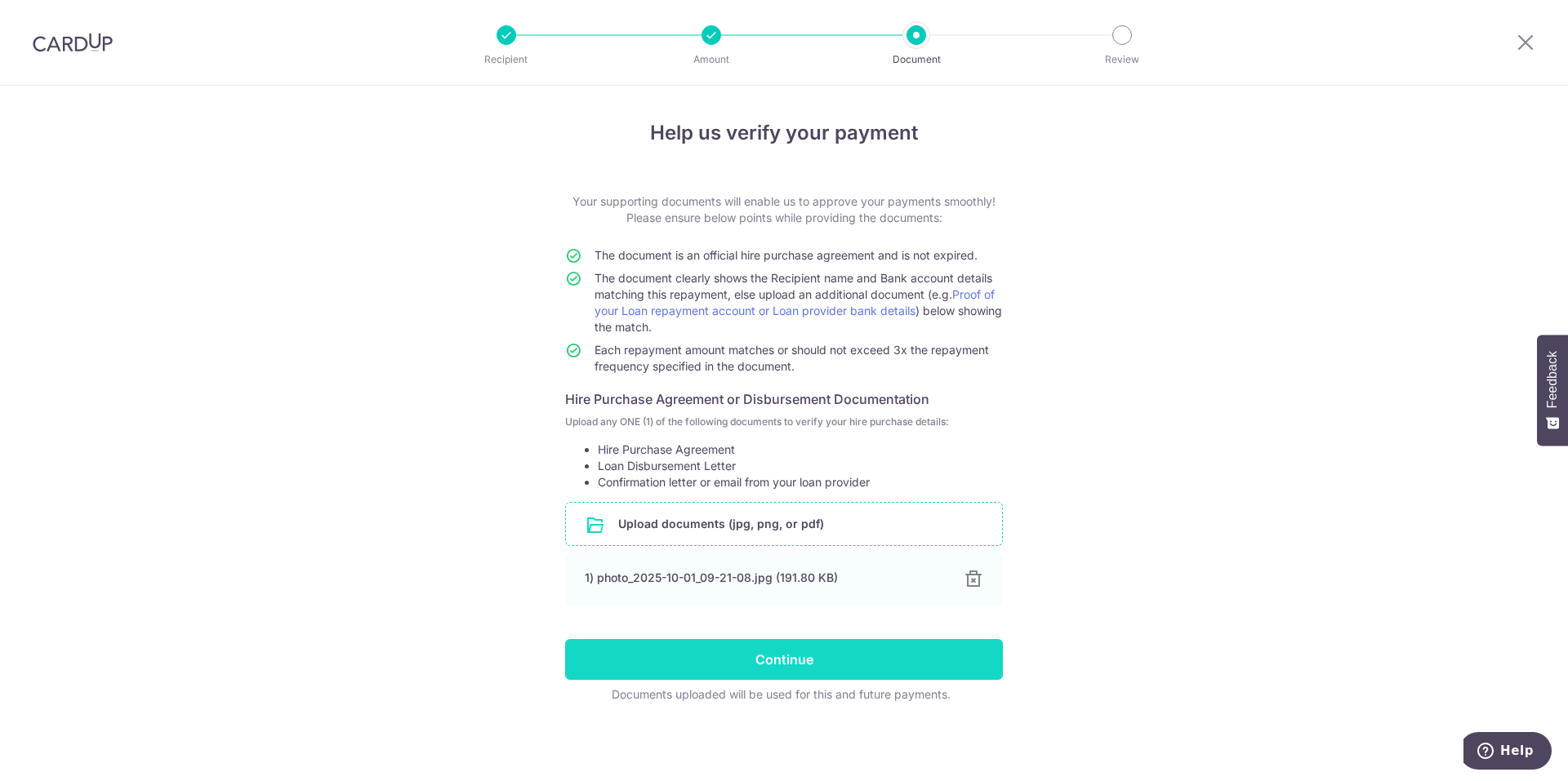
click at [821, 665] on input "Continue" at bounding box center [784, 660] width 438 height 41
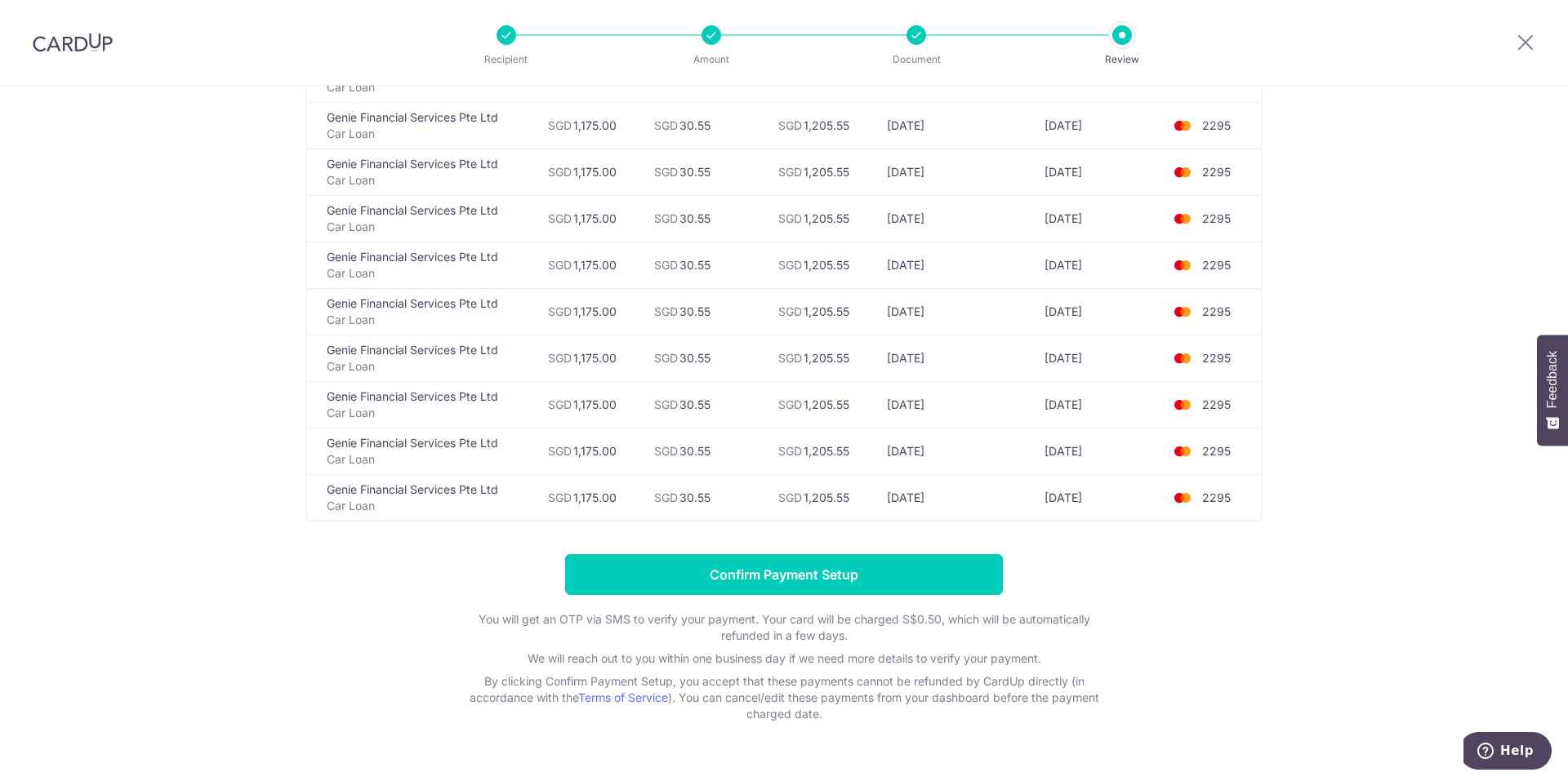
scroll to position [1548, 0]
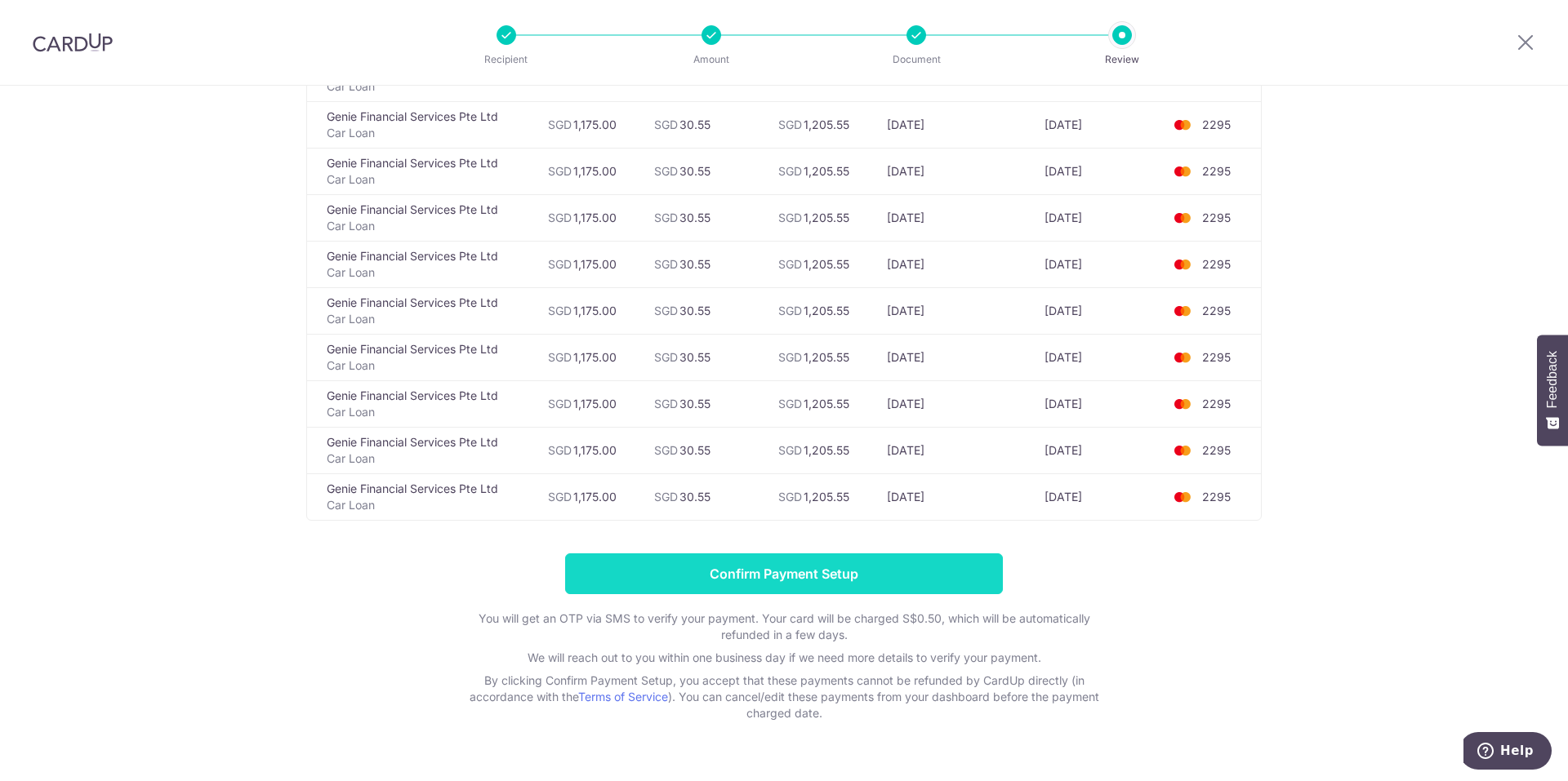
click at [937, 564] on input "Confirm Payment Setup" at bounding box center [784, 574] width 438 height 41
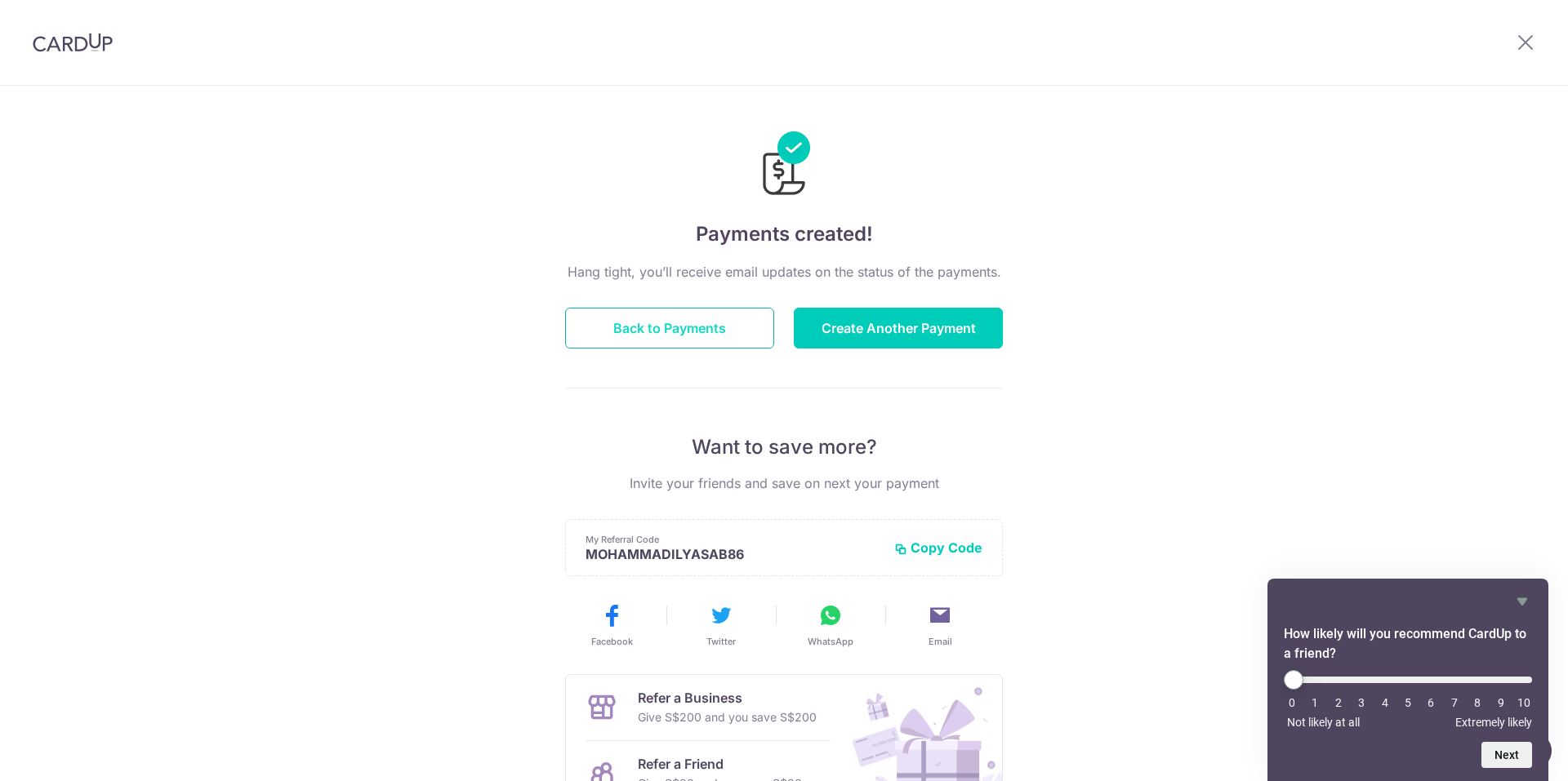
click at [711, 326] on button "Back to Payments" at bounding box center [669, 328] width 209 height 41
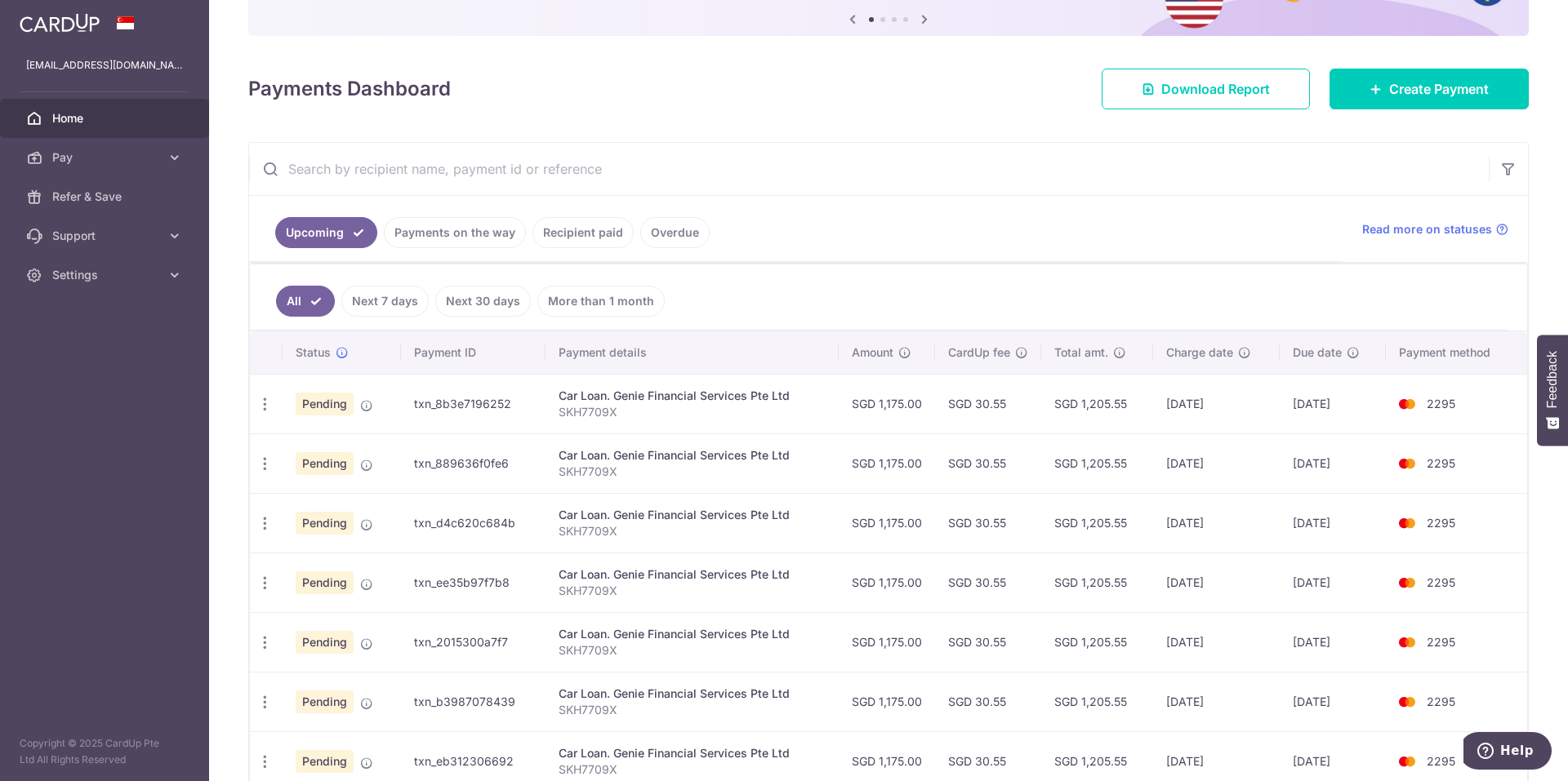
scroll to position [173, 0]
click at [164, 164] on link "Pay" at bounding box center [104, 157] width 209 height 39
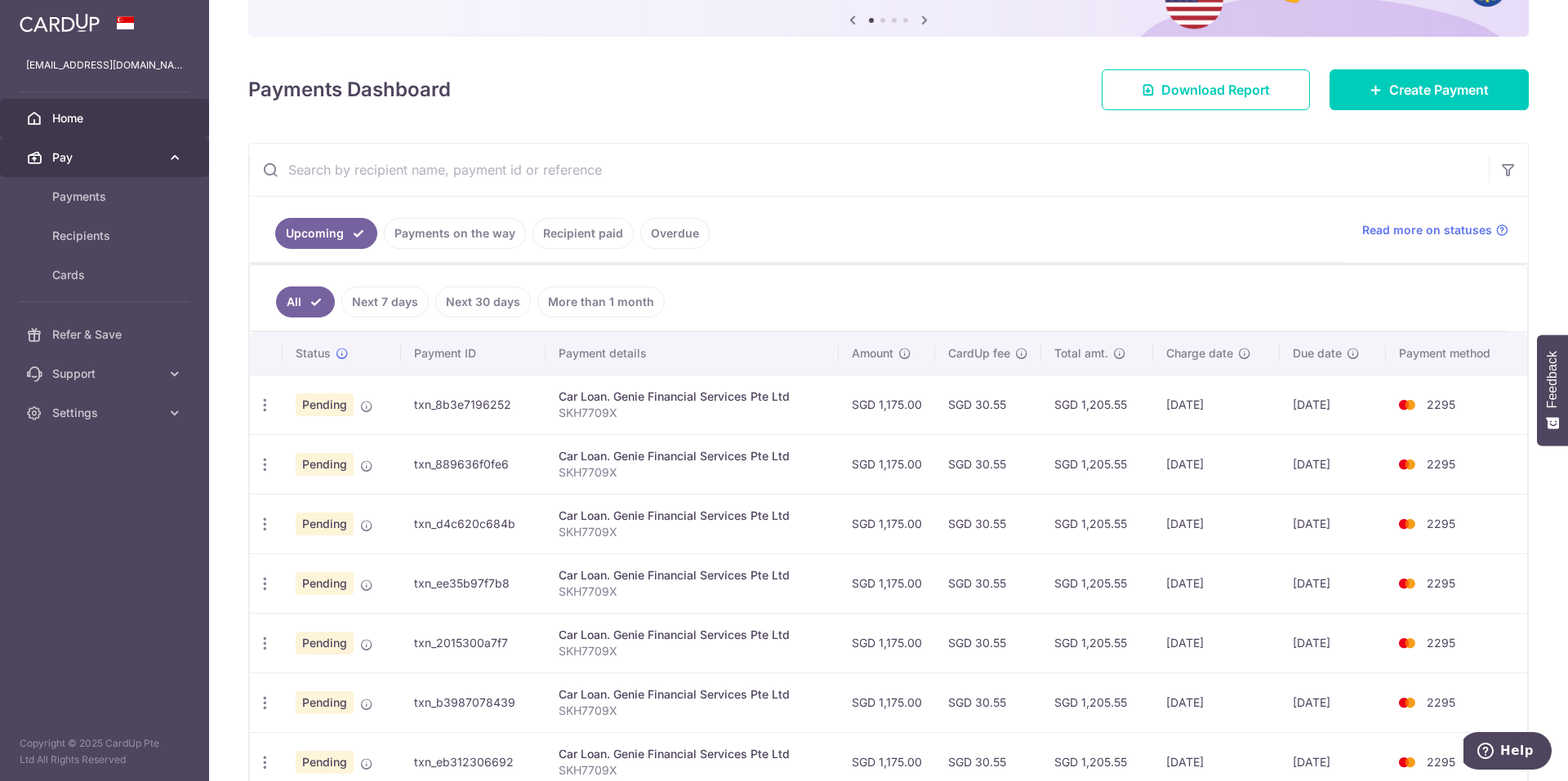
click at [166, 159] on link "Pay" at bounding box center [104, 157] width 209 height 39
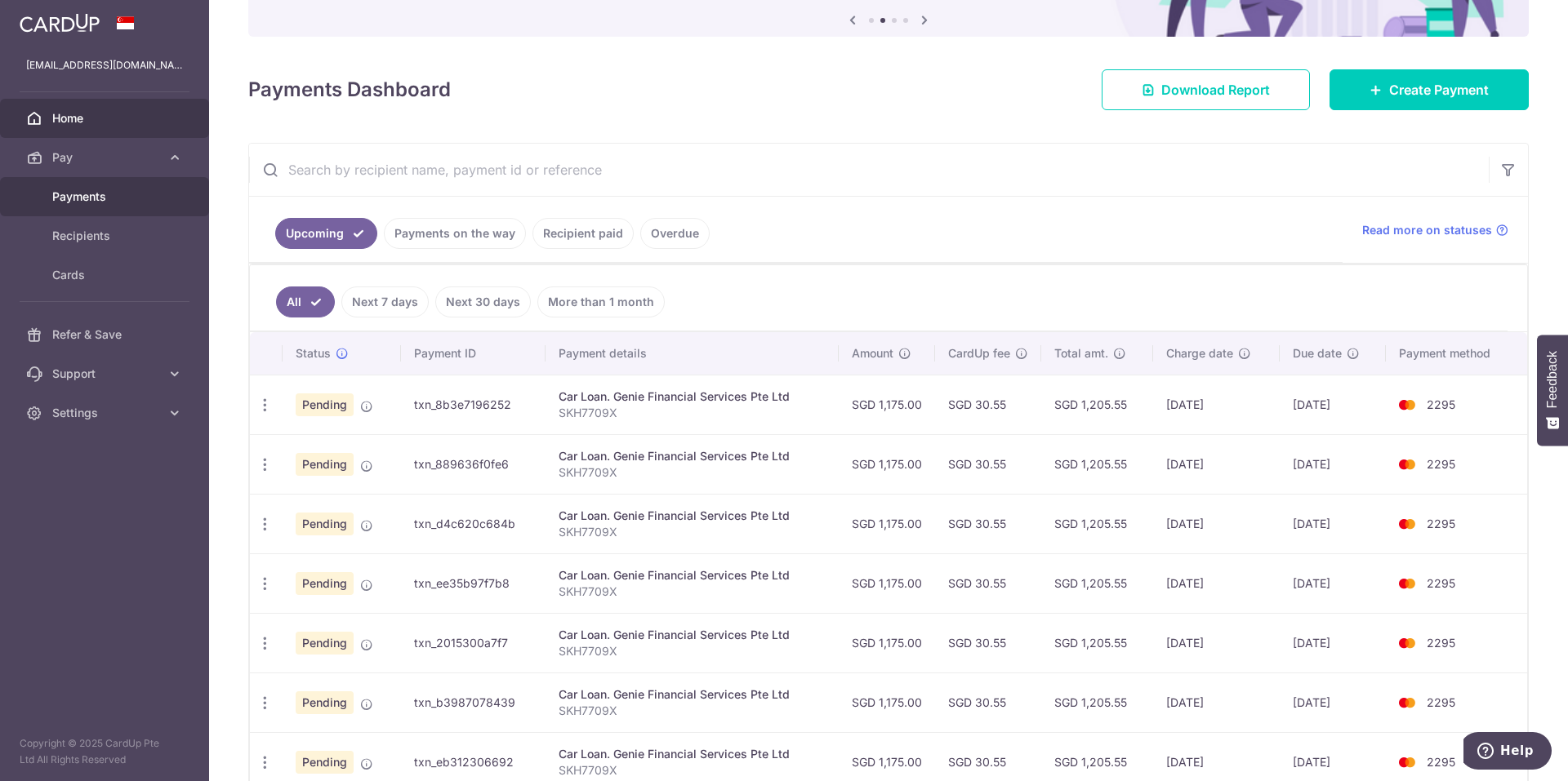
click at [155, 206] on link "Payments" at bounding box center [104, 197] width 209 height 39
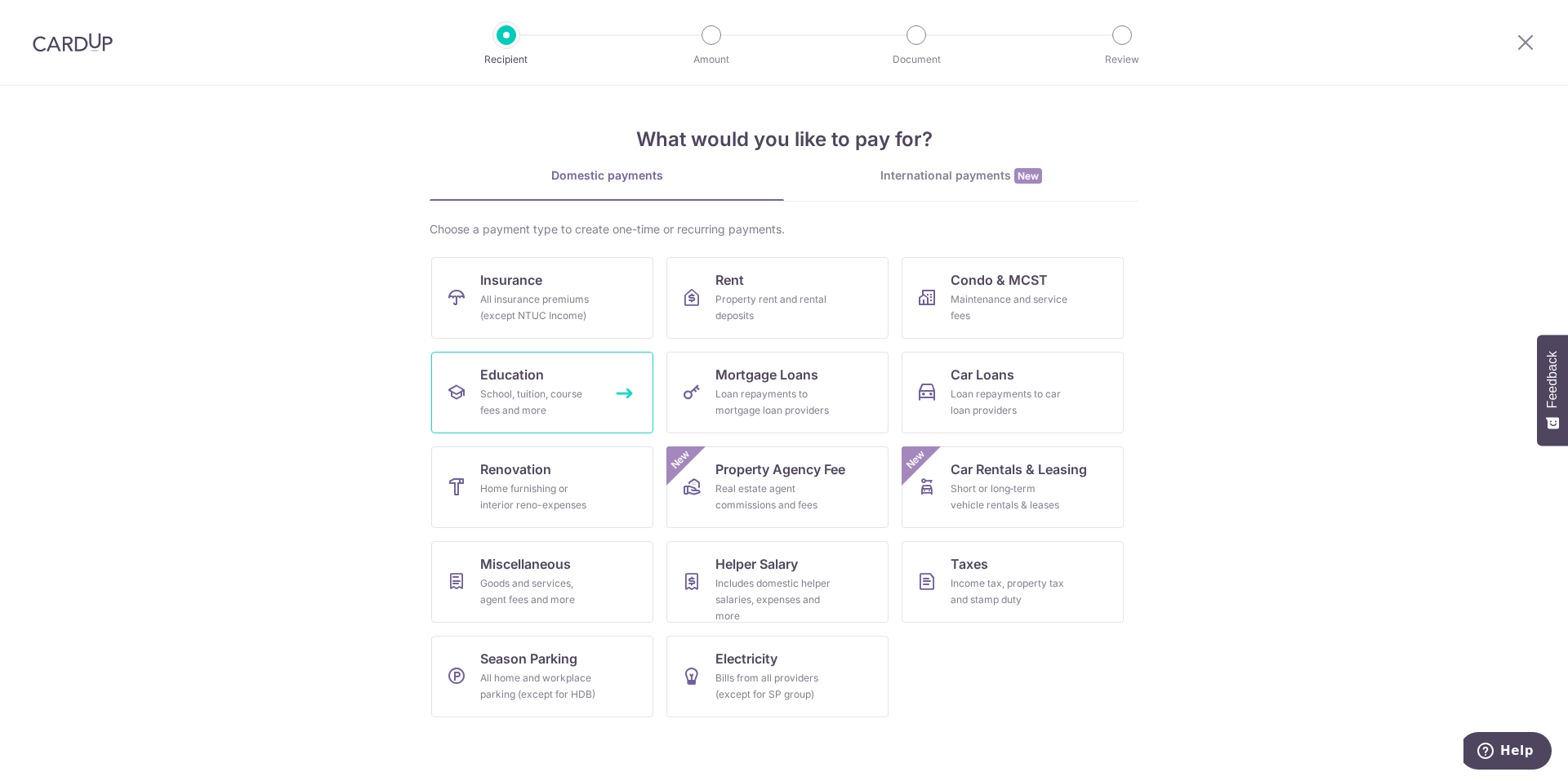
click at [559, 397] on div "School, tuition, course fees and more" at bounding box center [539, 402] width 117 height 33
click at [723, 678] on div "Bills from all providers (except for SP group)" at bounding box center [774, 687] width 117 height 33
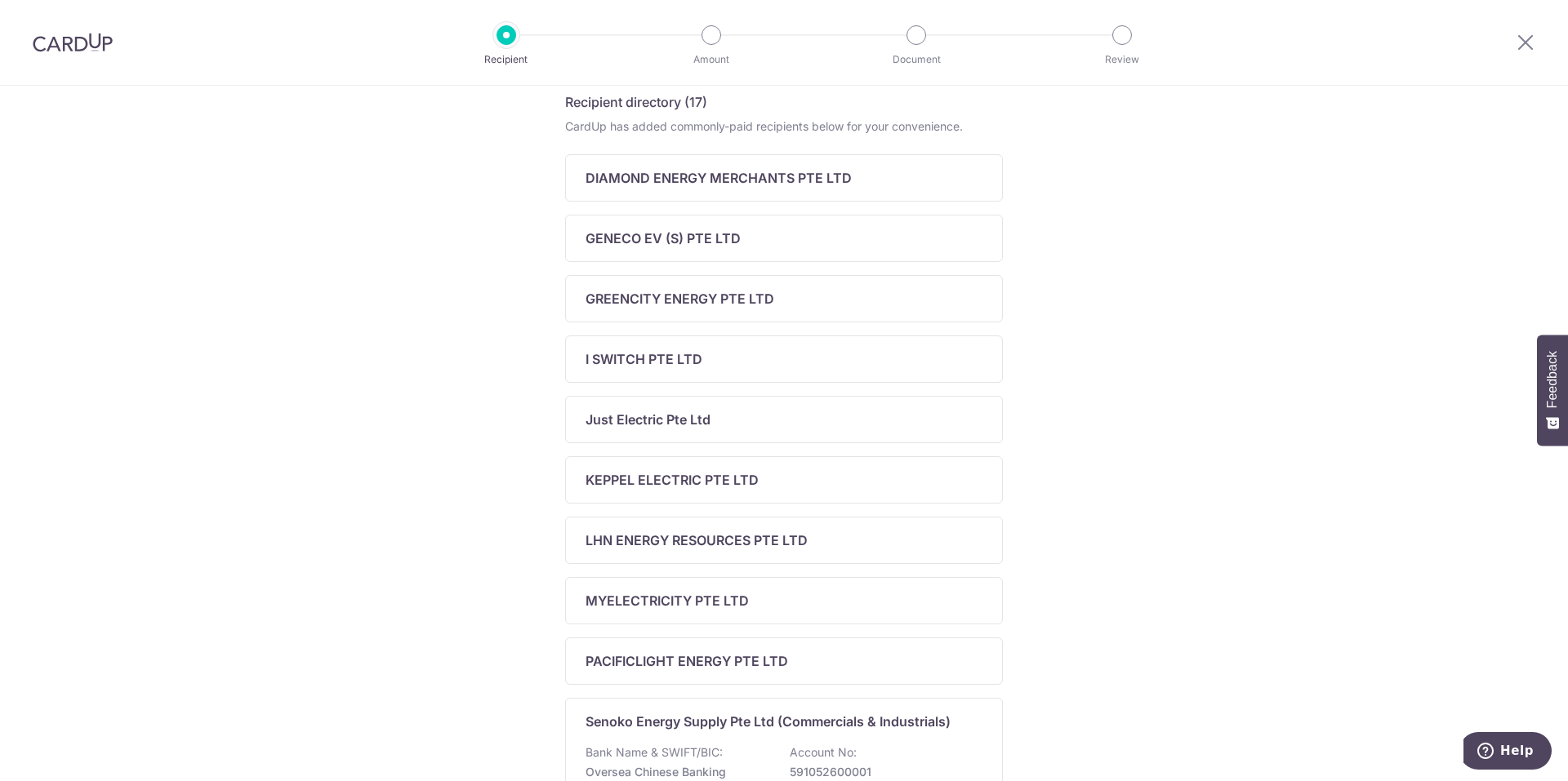
scroll to position [25, 0]
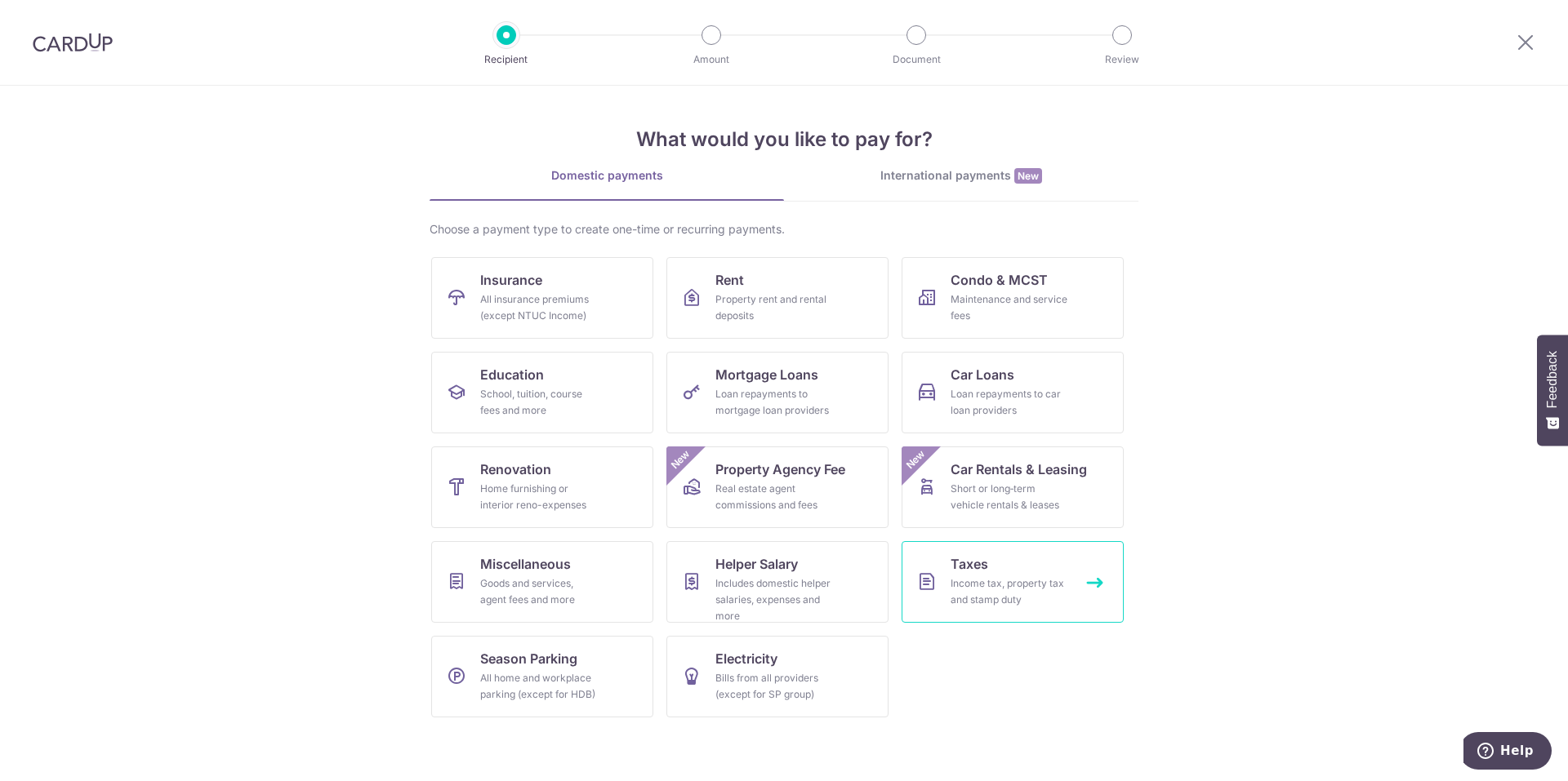
click at [1063, 588] on div "Income tax, property tax and stamp duty" at bounding box center [1009, 592] width 117 height 33
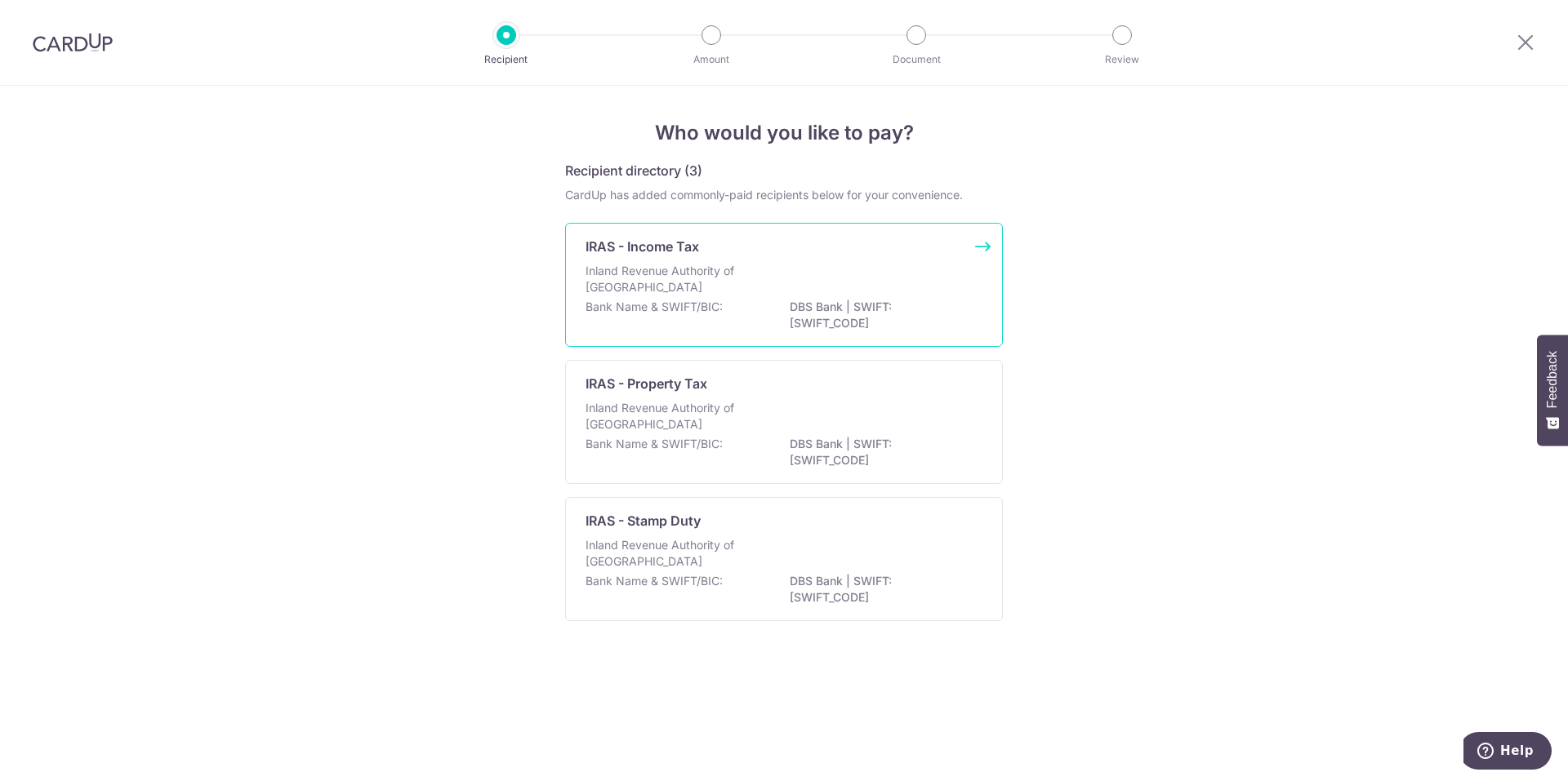
click at [751, 286] on p "Inland Revenue Authority of Singapore" at bounding box center [672, 279] width 174 height 33
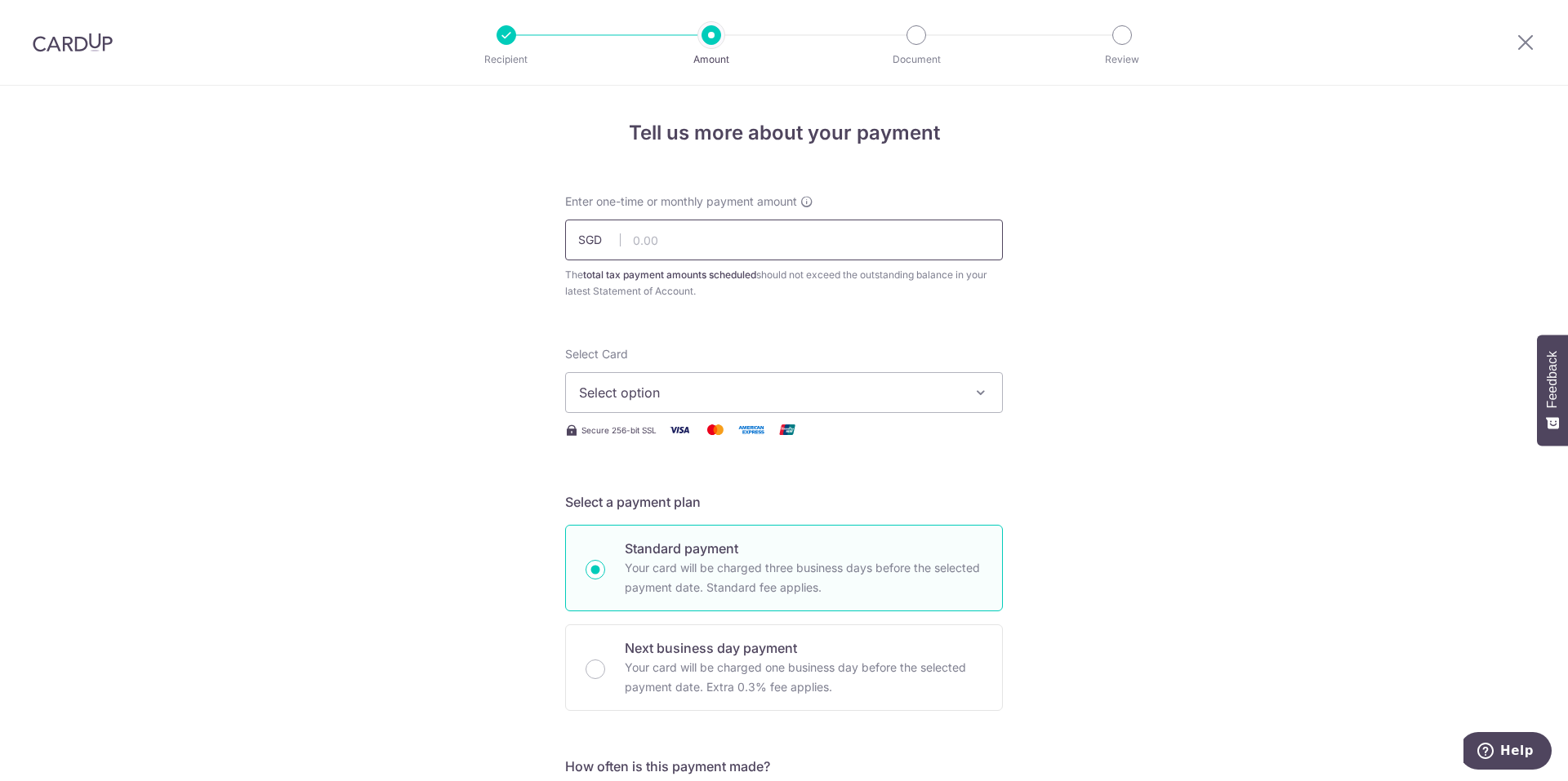
click at [765, 239] on input "text" at bounding box center [784, 240] width 438 height 41
type input "75.87"
click at [828, 388] on span "Select option" at bounding box center [770, 392] width 381 height 20
click at [879, 511] on span "**** 2295" at bounding box center [784, 510] width 410 height 20
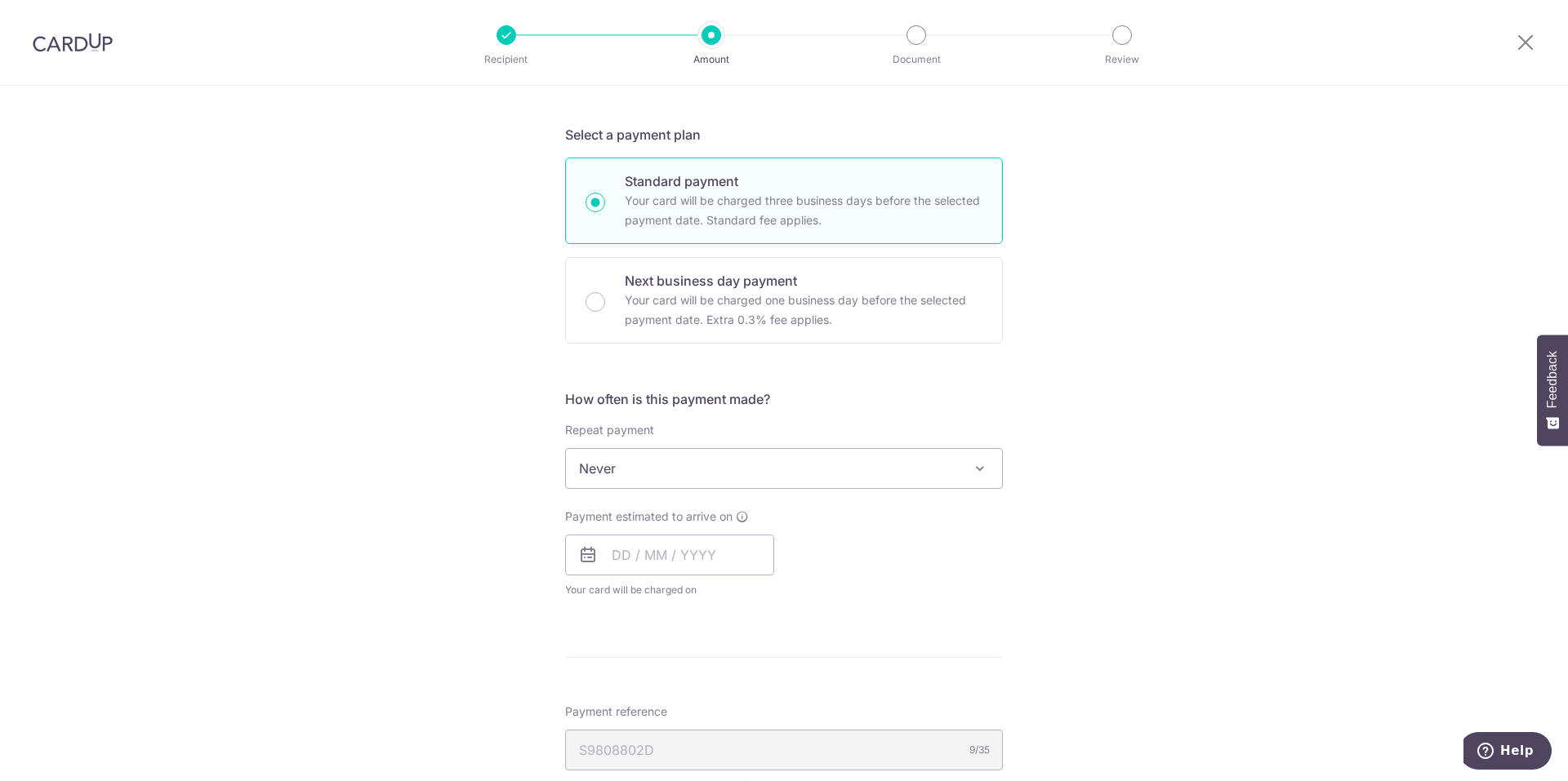
scroll to position [408, 0]
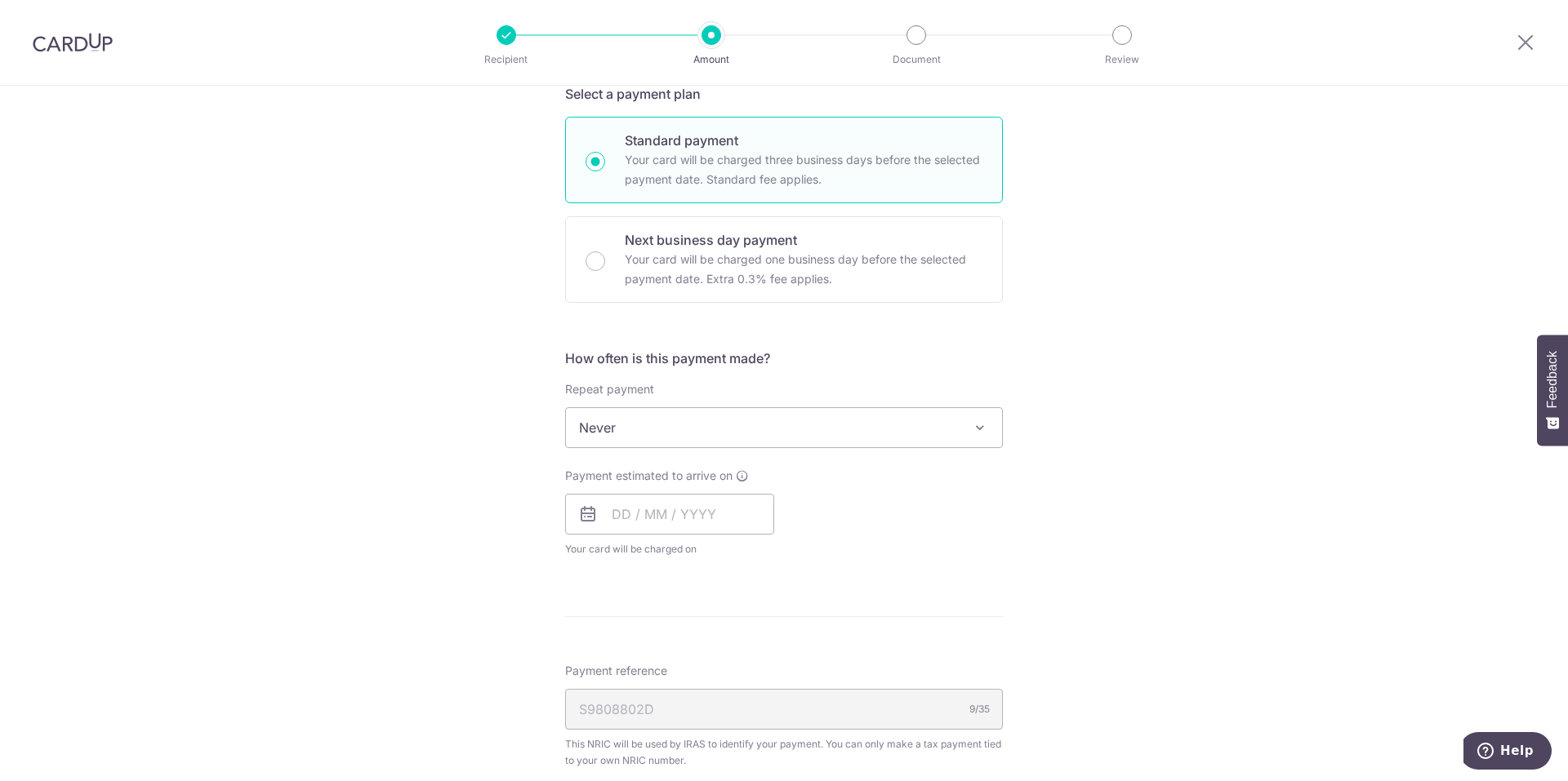
click at [688, 443] on span "Never" at bounding box center [784, 428] width 436 height 39
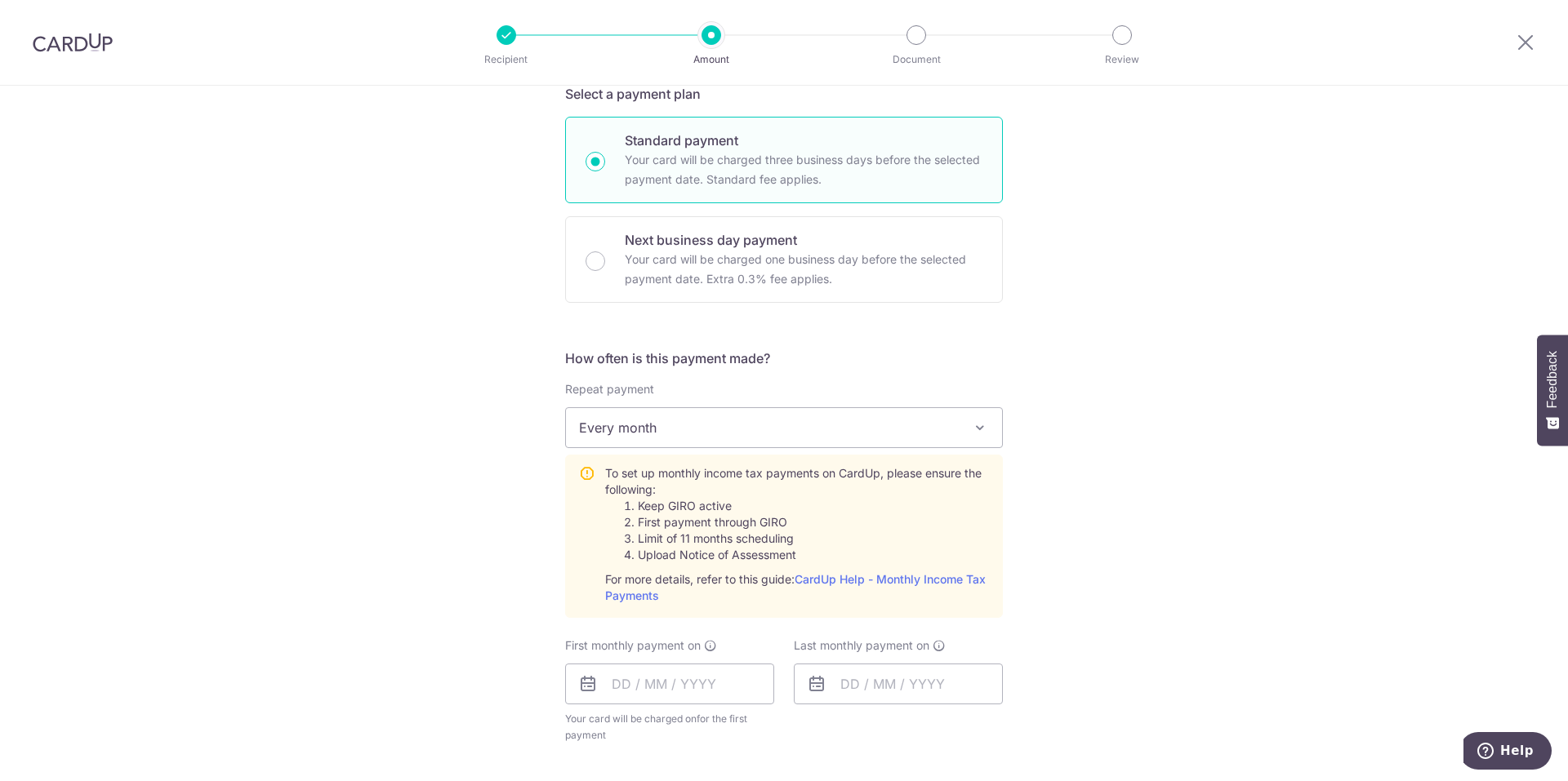
select select "3"
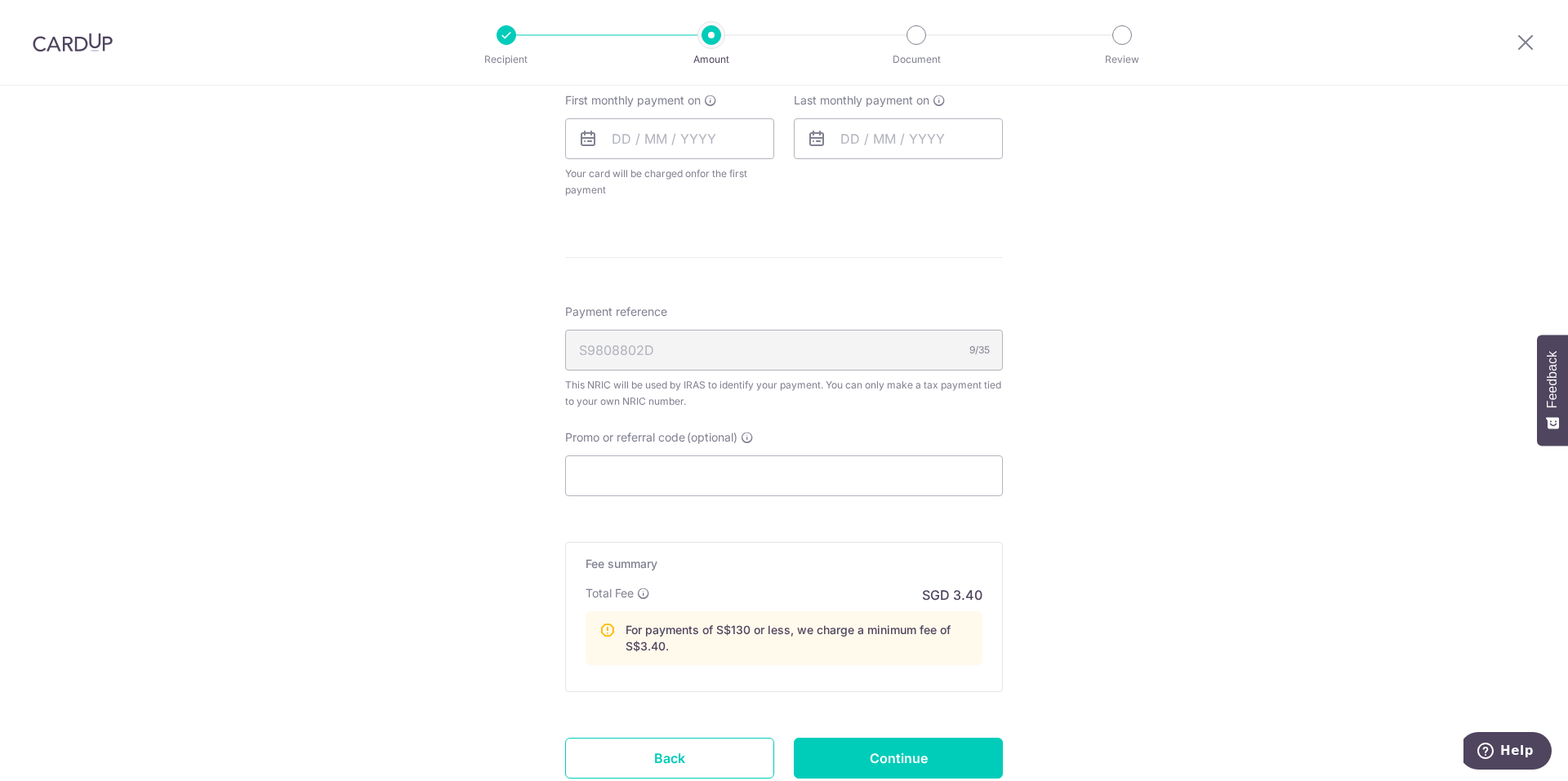
scroll to position [1061, 0]
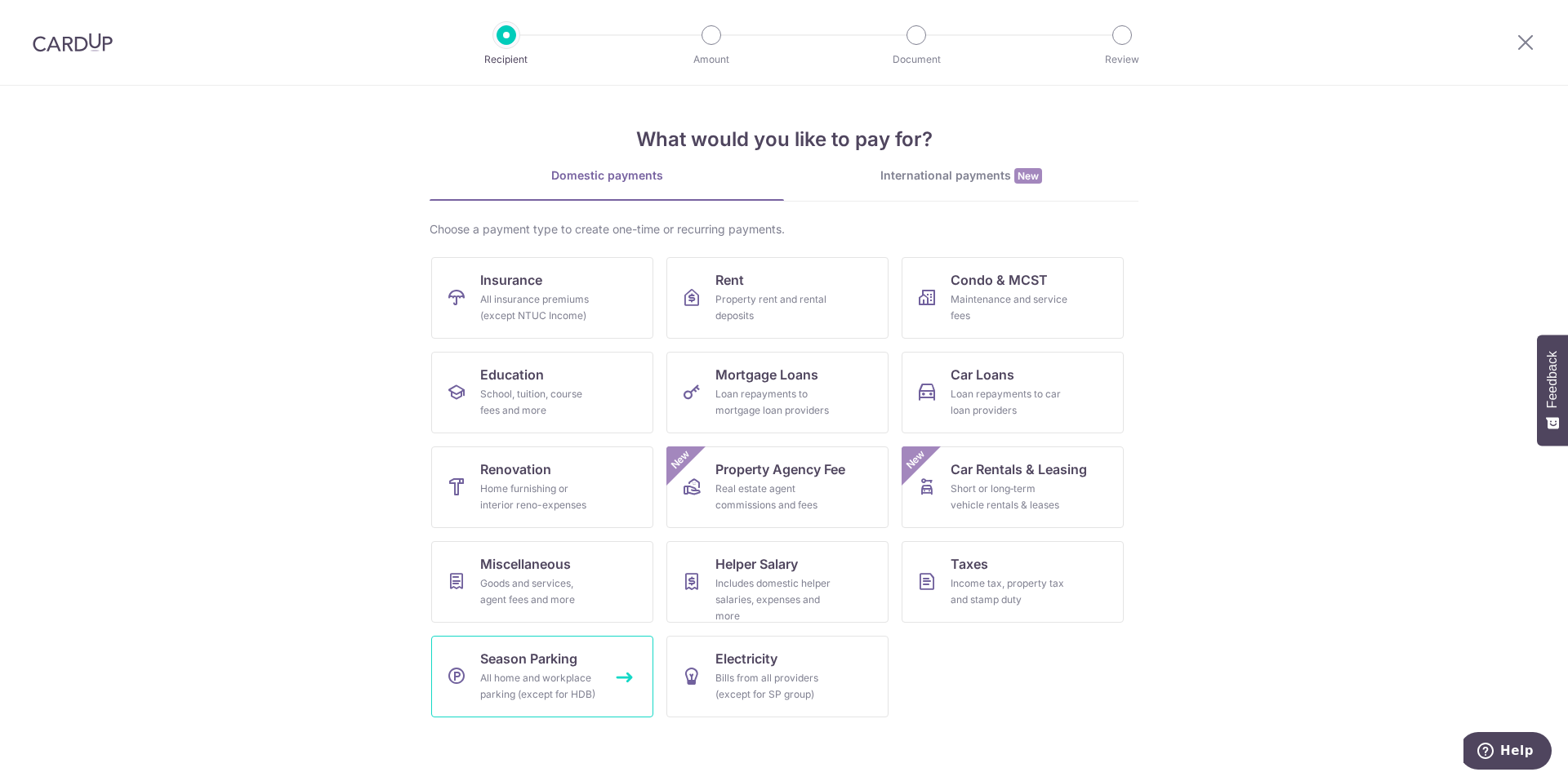
click at [535, 696] on div "All home and workplace parking (except for HDB)" at bounding box center [539, 687] width 117 height 33
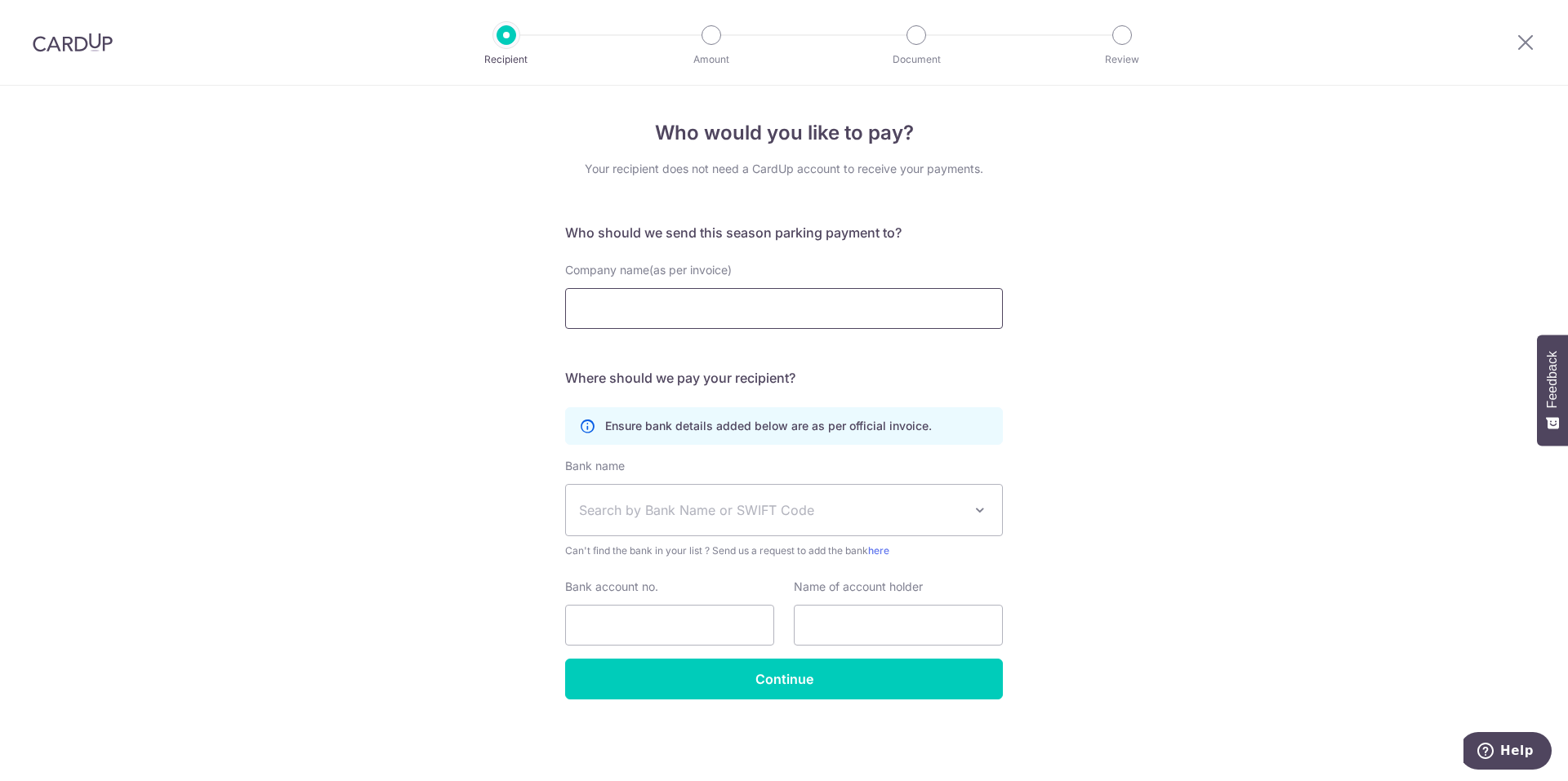
click at [891, 314] on input "Company name(as per invoice)" at bounding box center [784, 309] width 438 height 41
click at [1253, 358] on div "Who would you like to pay? Your recipient does not need a CardUp account to rec…" at bounding box center [784, 433] width 1568 height 696
